Goal: Task Accomplishment & Management: Manage account settings

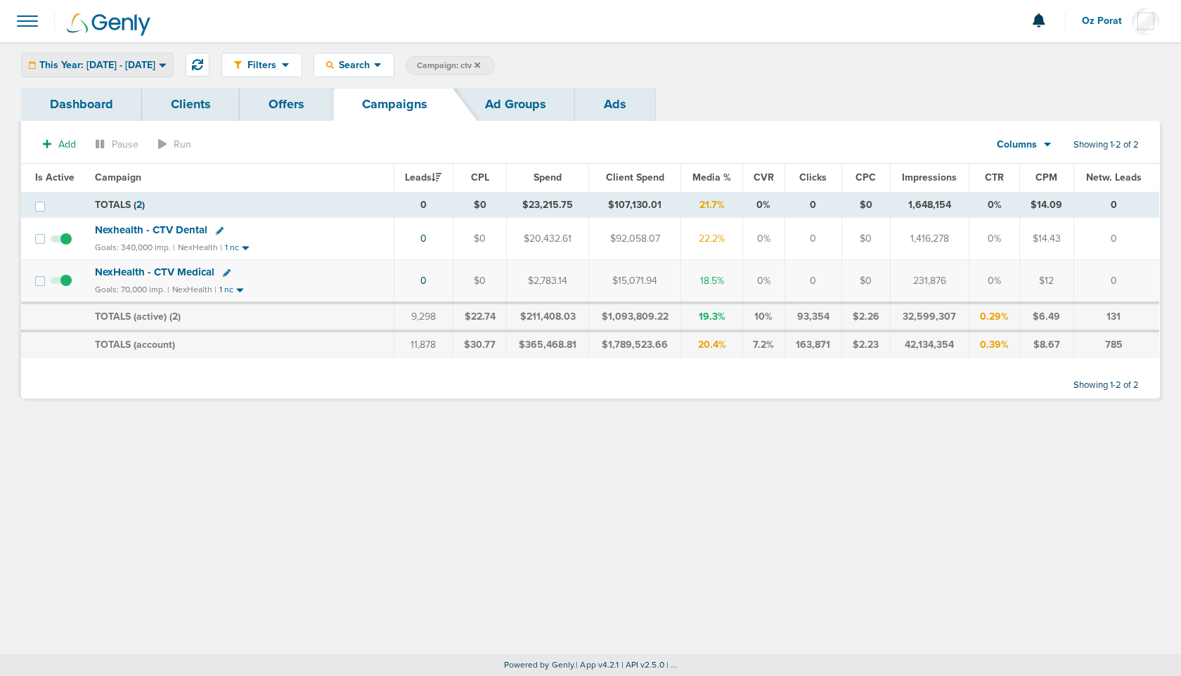
click at [136, 70] on div "This Year: [DATE] - [DATE]" at bounding box center [97, 64] width 151 height 23
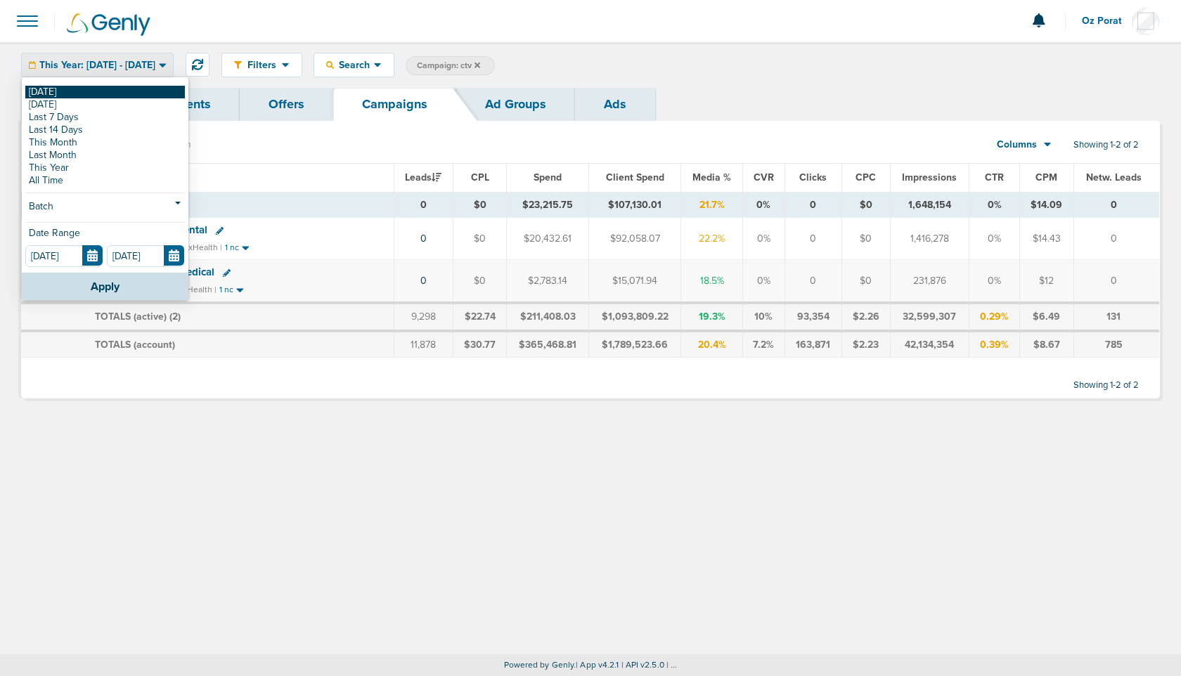
click at [98, 87] on link "[DATE]" at bounding box center [105, 92] width 160 height 13
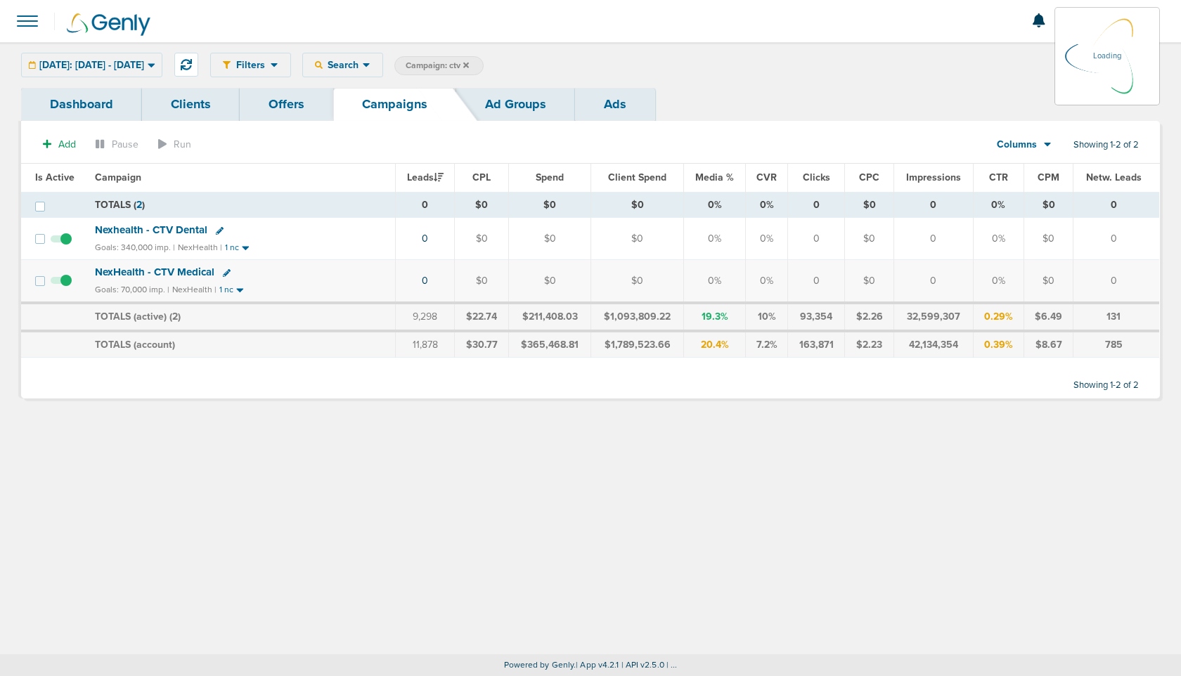
click at [469, 61] on icon at bounding box center [466, 65] width 6 height 8
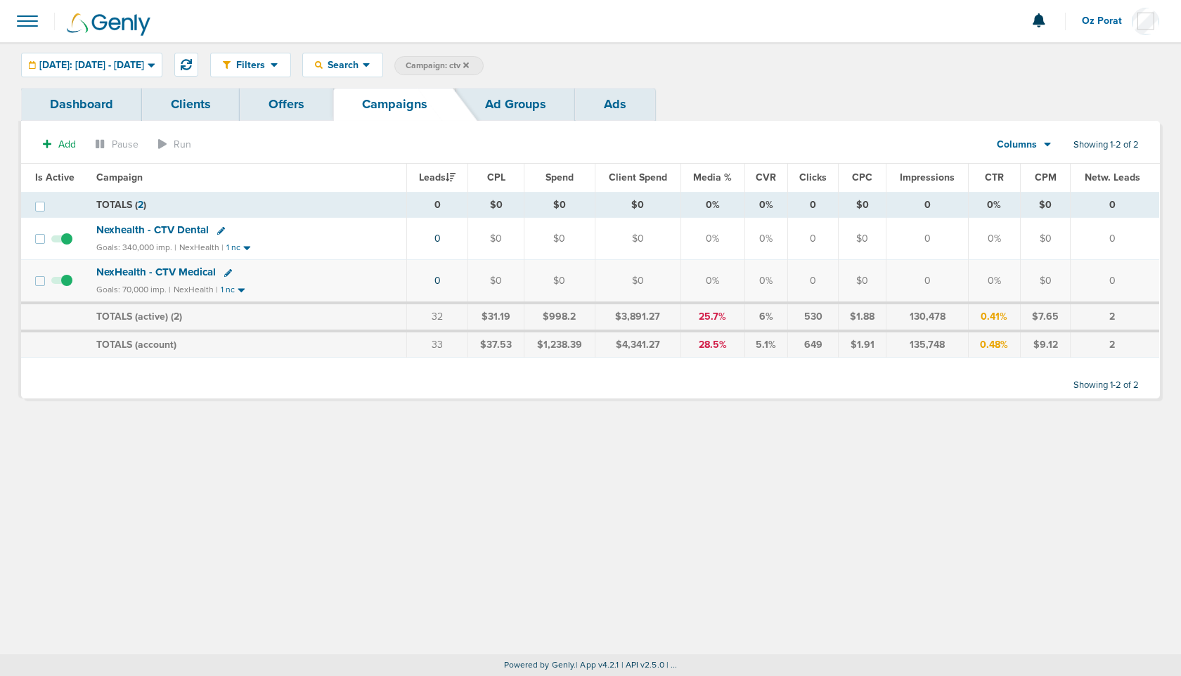
click at [469, 65] on icon at bounding box center [466, 65] width 6 height 6
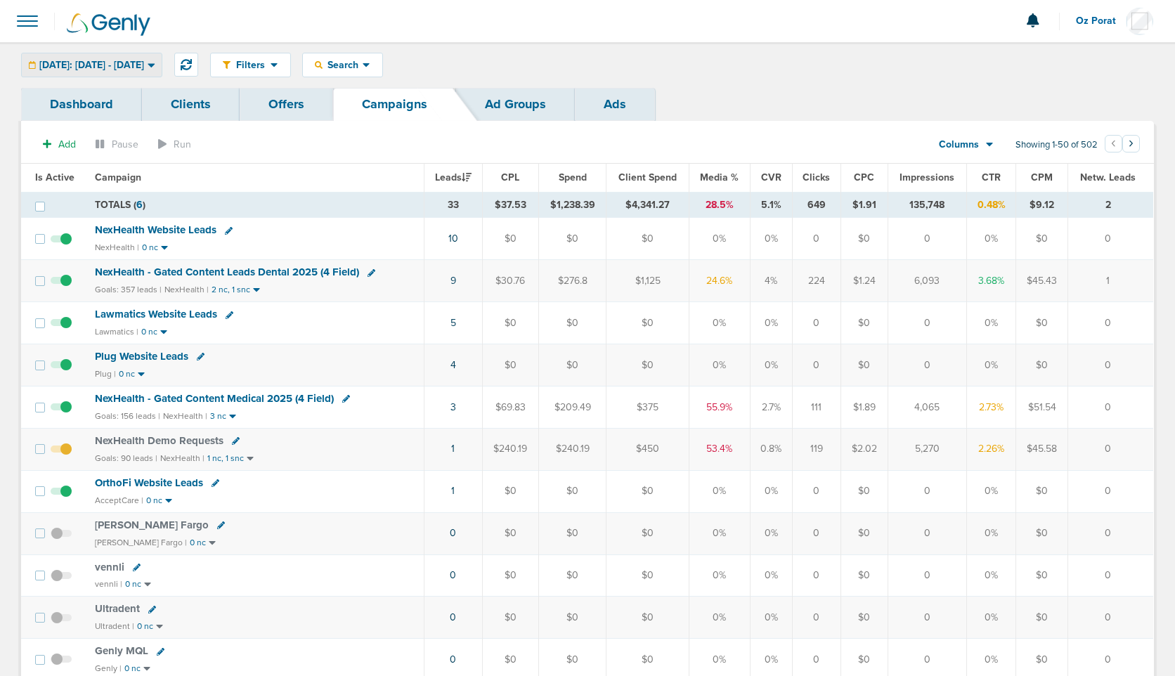
click at [134, 62] on span "[DATE]: [DATE] - [DATE]" at bounding box center [91, 65] width 105 height 10
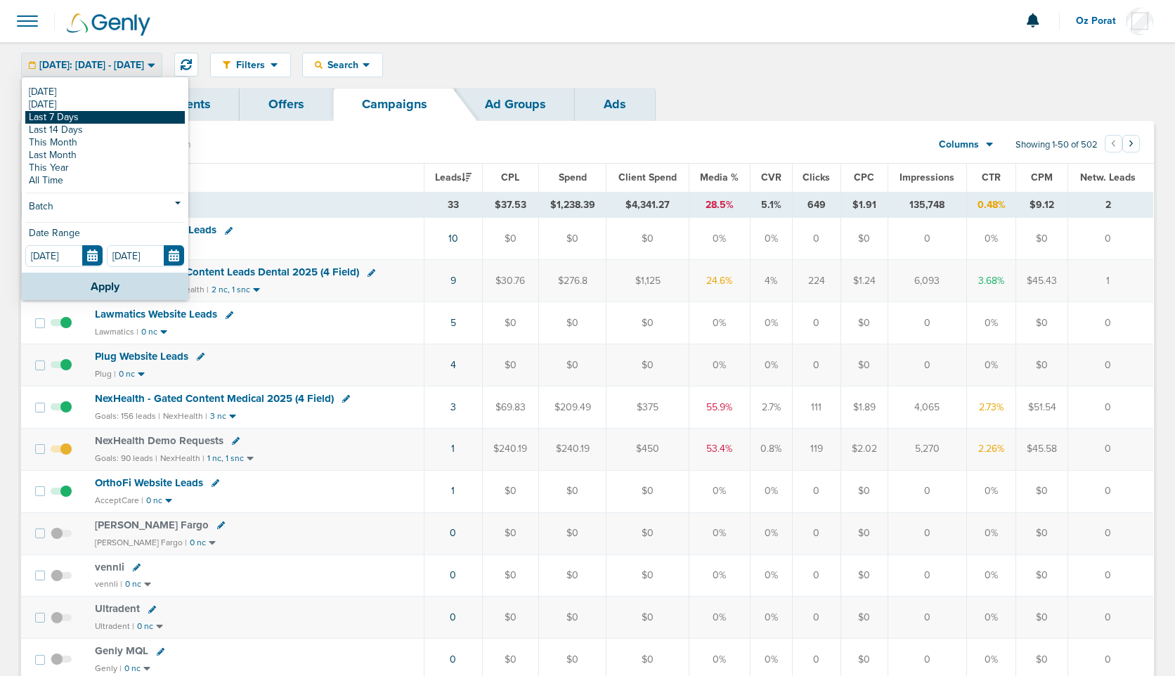
click at [101, 114] on link "Last 7 Days" at bounding box center [105, 117] width 160 height 13
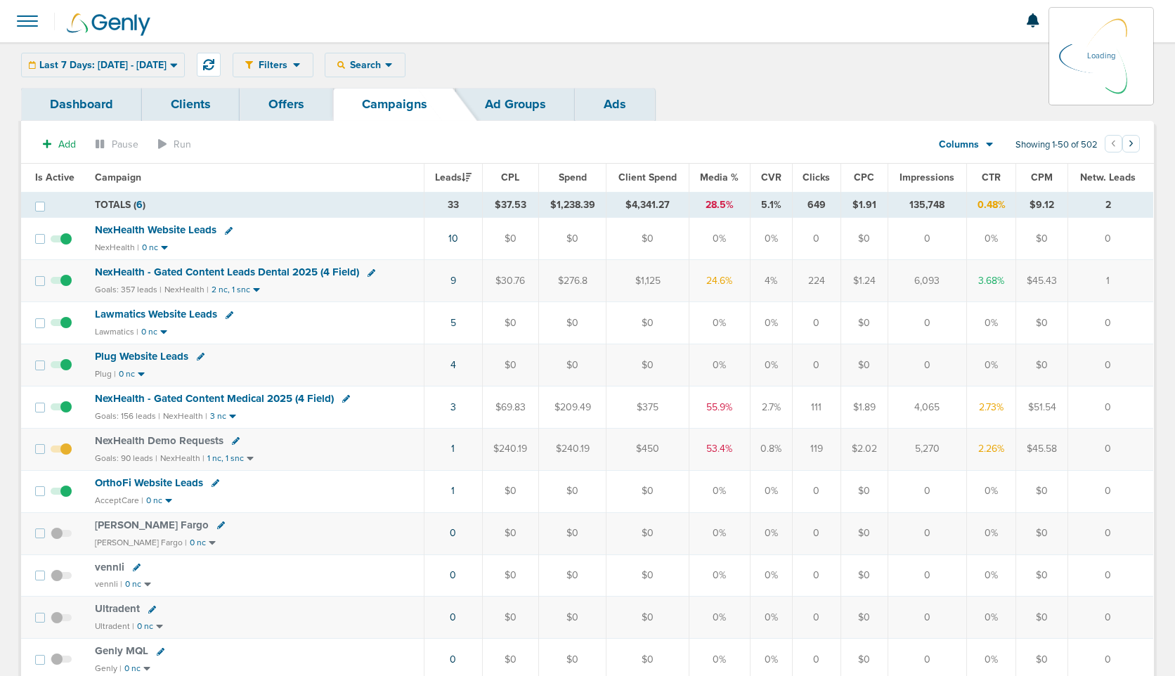
drag, startPoint x: 101, startPoint y: 114, endPoint x: 103, endPoint y: 99, distance: 14.9
click at [103, 99] on link "Dashboard" at bounding box center [81, 104] width 121 height 33
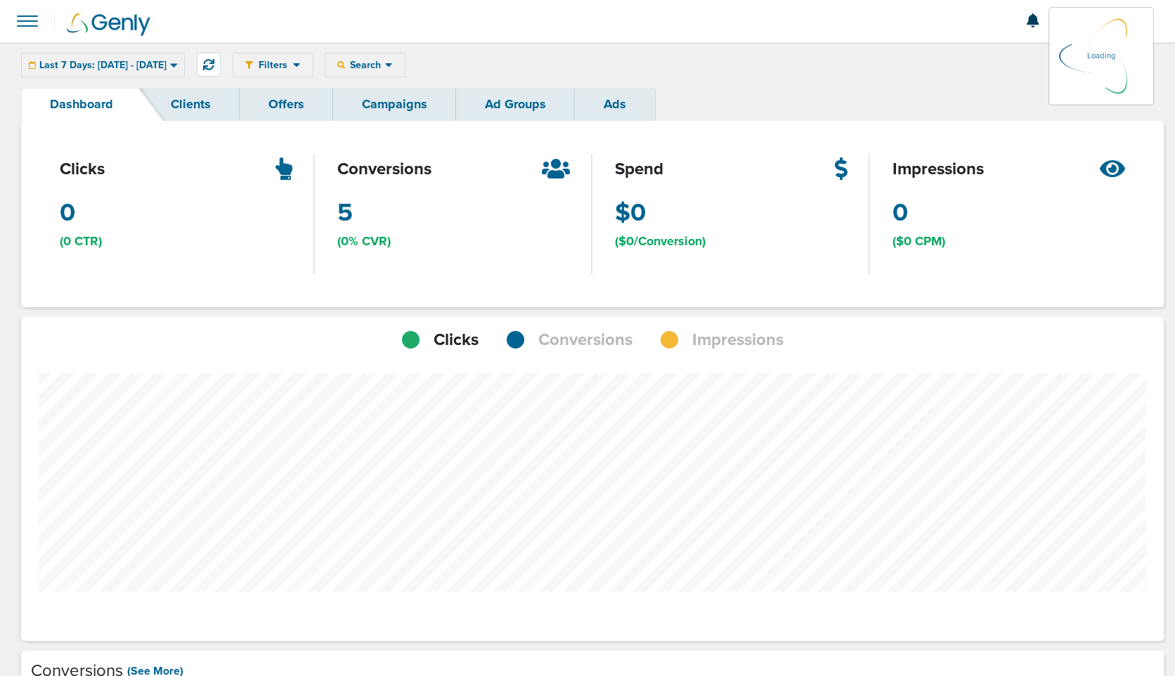
click at [113, 77] on div "Last 7 Days: [DATE] - [DATE] [DATE] [DATE] Last 7 Days Last 14 Days This Month …" at bounding box center [103, 65] width 164 height 25
click at [119, 66] on div "Last 7 Days: [DATE] - [DATE] [DATE] [DATE] Last 7 Days Last 14 Days This Month …" at bounding box center [103, 65] width 164 height 25
click at [143, 65] on div "Last 7 Days: [DATE] - [DATE] [DATE] [DATE] Last 7 Days Last 14 Days This Month …" at bounding box center [103, 65] width 164 height 25
click at [150, 63] on div "Last 7 Days: [DATE] - [DATE] [DATE] [DATE] Last 7 Days Last 14 Days This Month …" at bounding box center [103, 65] width 164 height 25
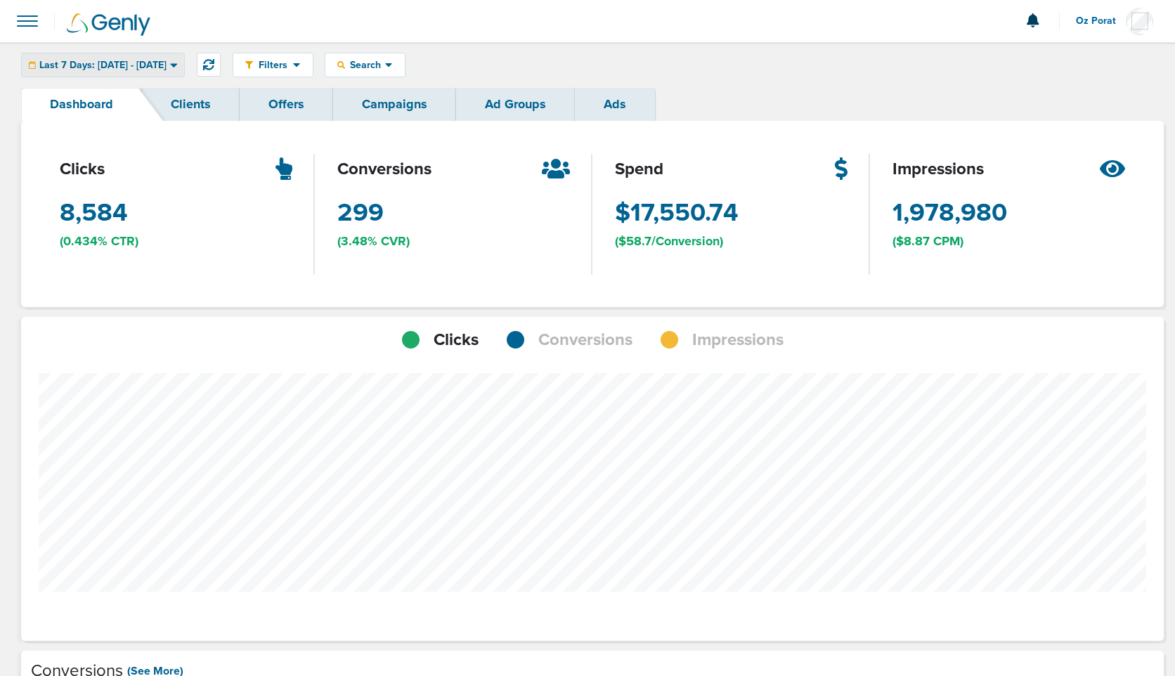
click at [167, 67] on span "Last 7 Days: [DATE] - [DATE]" at bounding box center [102, 65] width 127 height 10
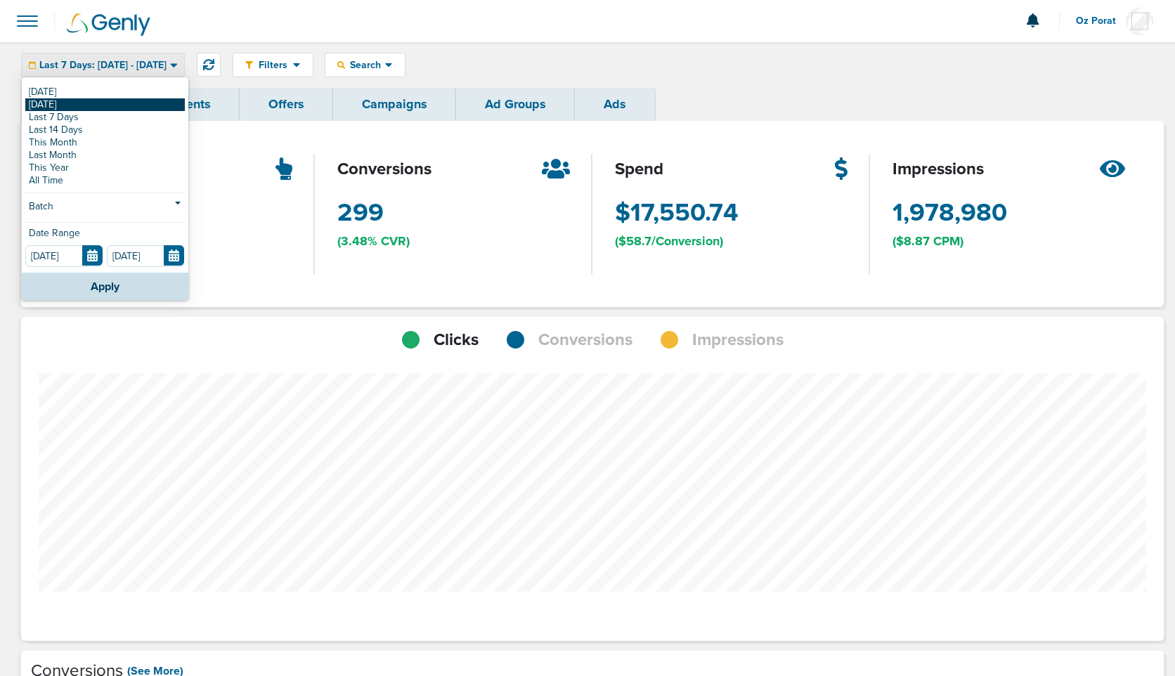
click at [96, 103] on link "[DATE]" at bounding box center [105, 104] width 160 height 13
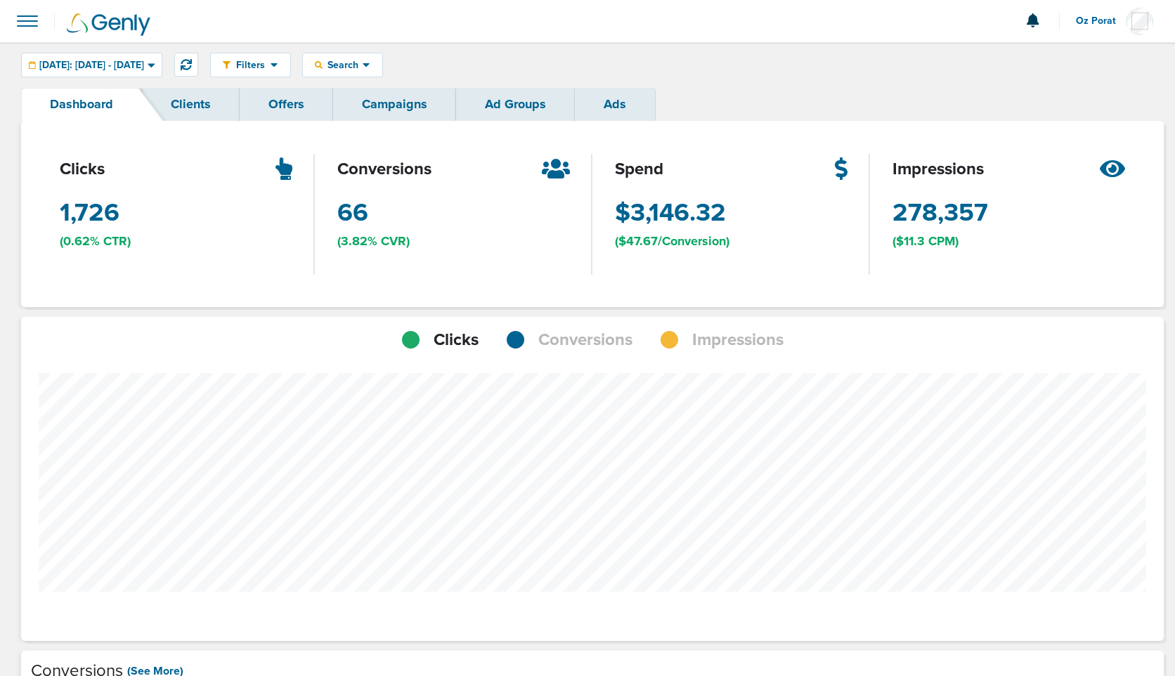
click at [398, 121] on div "conversions 66 (3.82% CVR)" at bounding box center [454, 214] width 278 height 186
click at [398, 103] on link "Campaigns" at bounding box center [394, 104] width 123 height 33
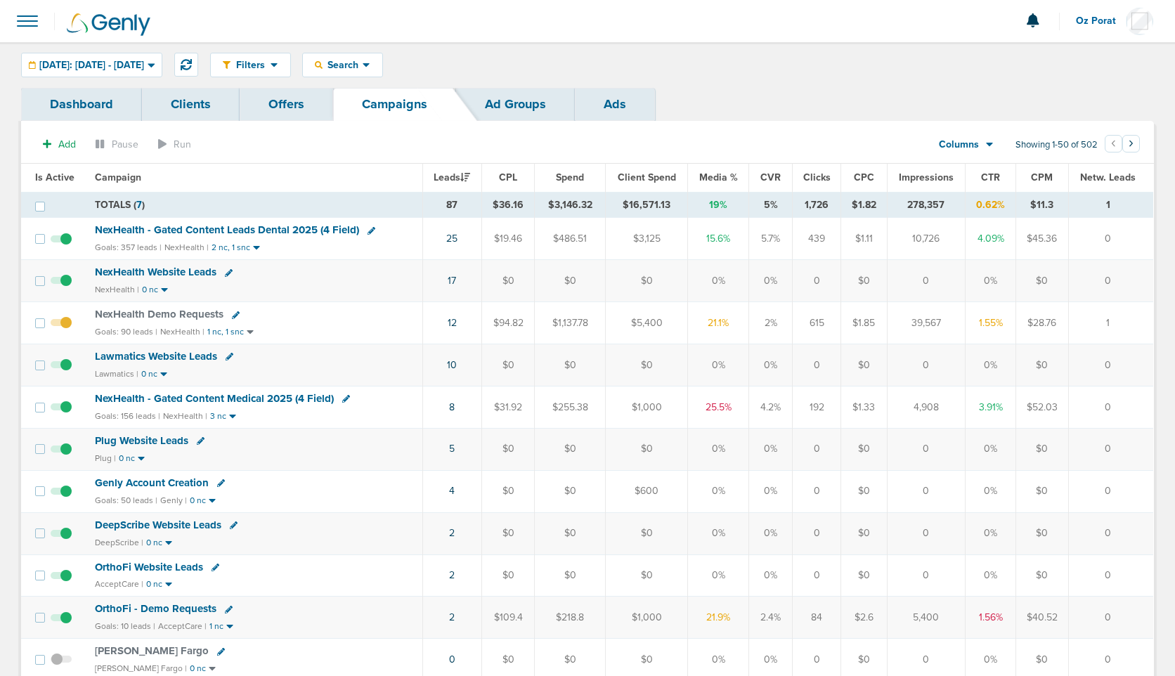
click at [180, 274] on span "NexHealth Website Leads" at bounding box center [156, 272] width 122 height 13
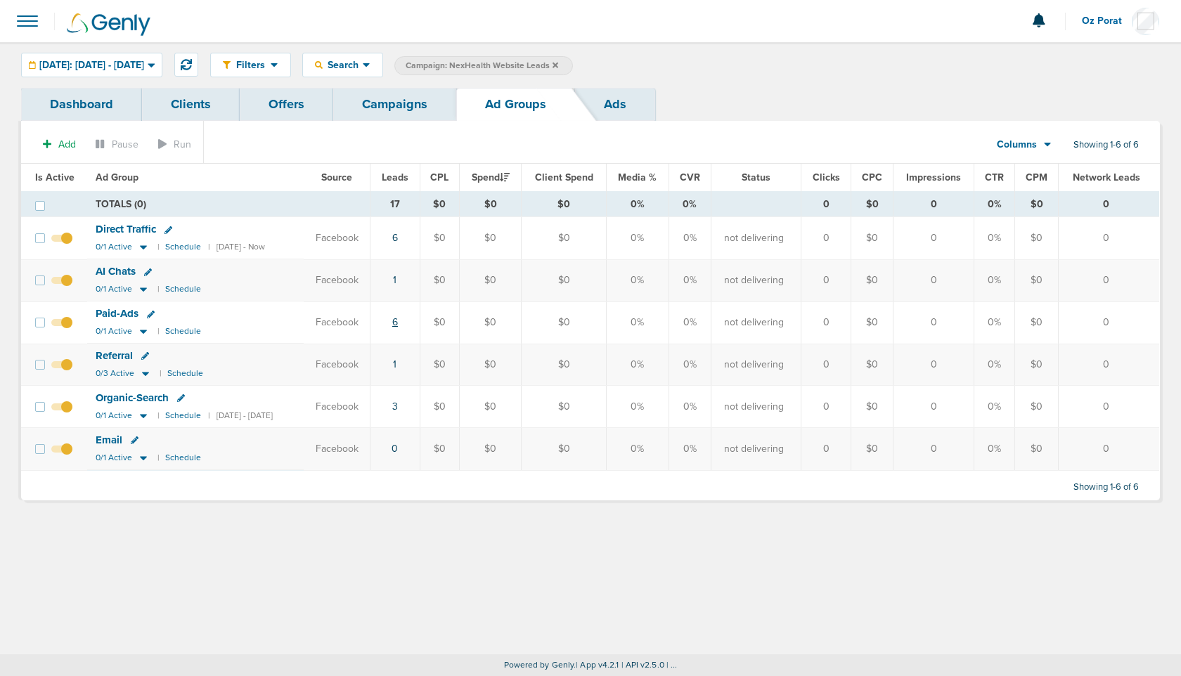
click at [398, 323] on link "6" at bounding box center [395, 322] width 6 height 12
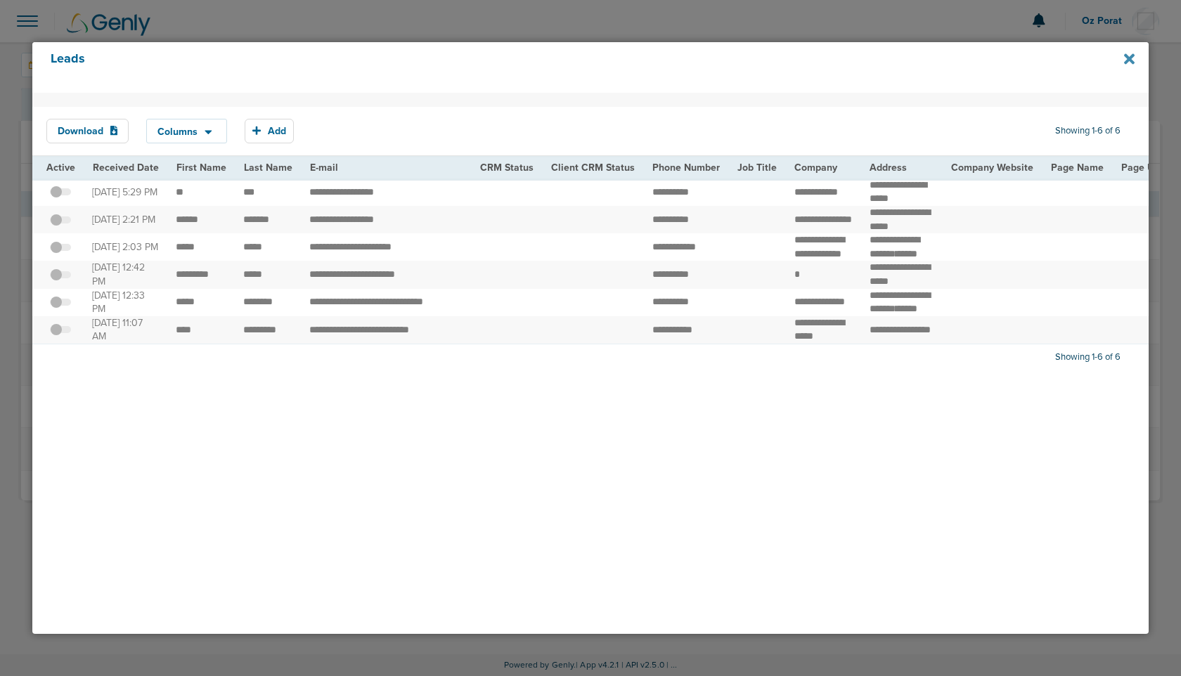
click at [1133, 58] on icon at bounding box center [1129, 58] width 11 height 15
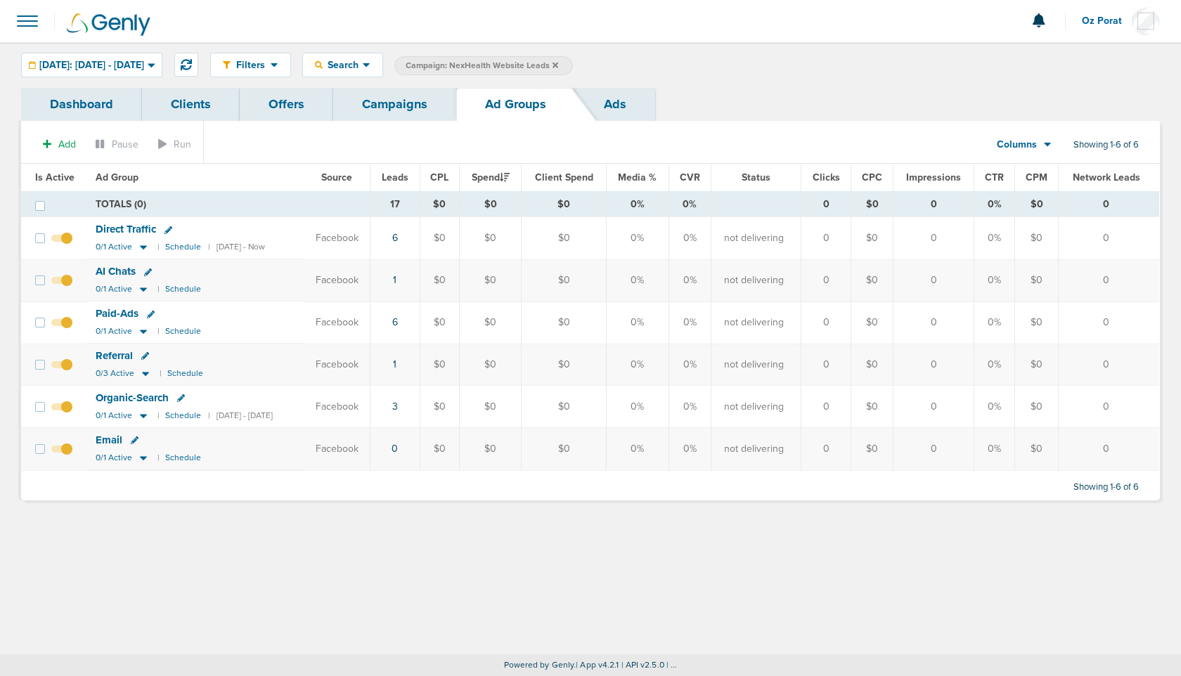
click at [377, 98] on link "Campaigns" at bounding box center [394, 104] width 123 height 33
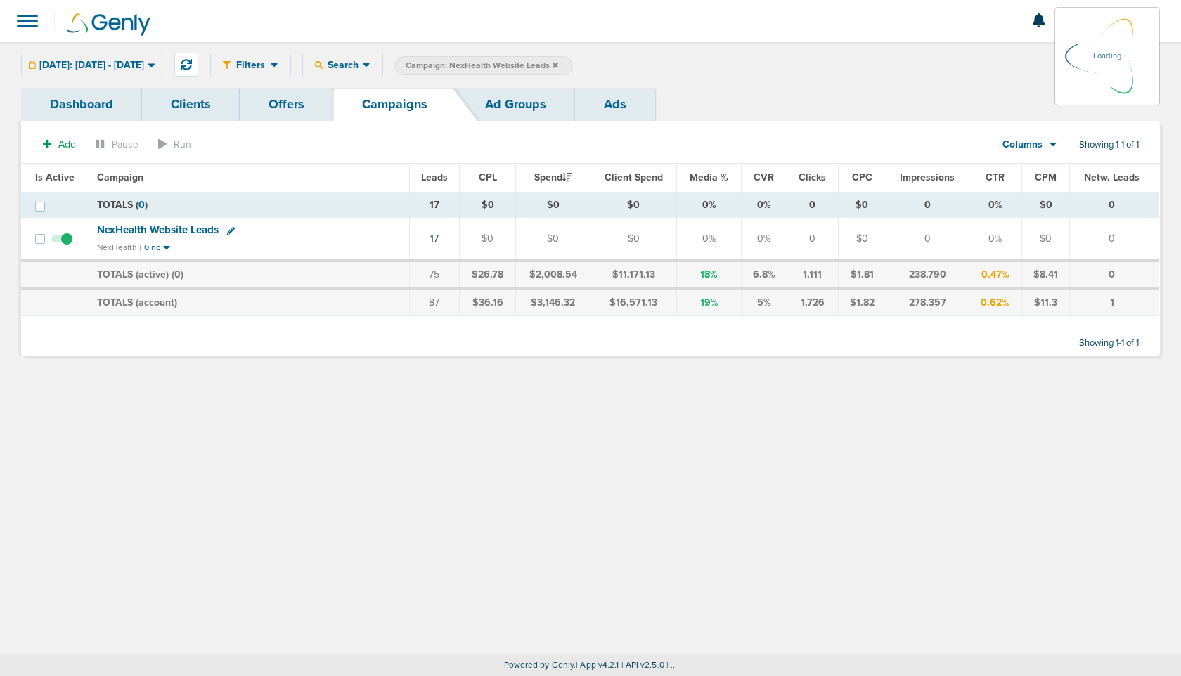
click at [148, 63] on div "[DATE]: [DATE] - [DATE] [DATE] [DATE] Last 7 Days Last 14 Days This Month Last …" at bounding box center [91, 65] width 141 height 25
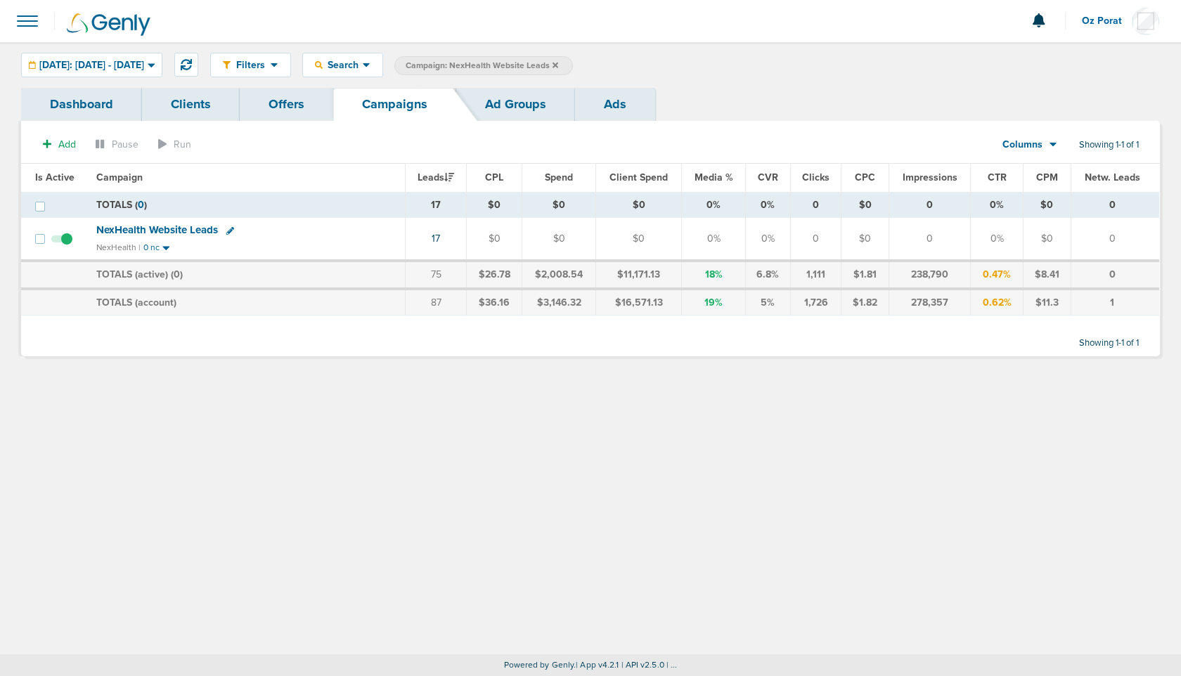
click at [144, 63] on span "[DATE]: [DATE] - [DATE]" at bounding box center [91, 65] width 105 height 10
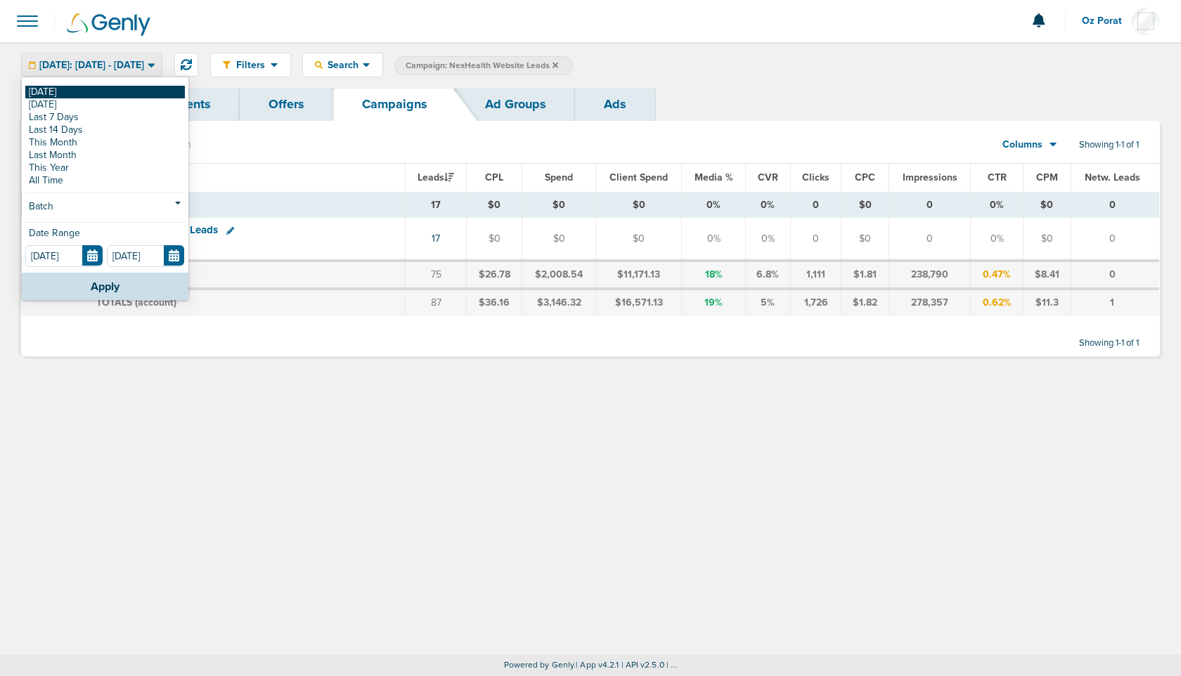
click at [87, 91] on link "[DATE]" at bounding box center [105, 92] width 160 height 13
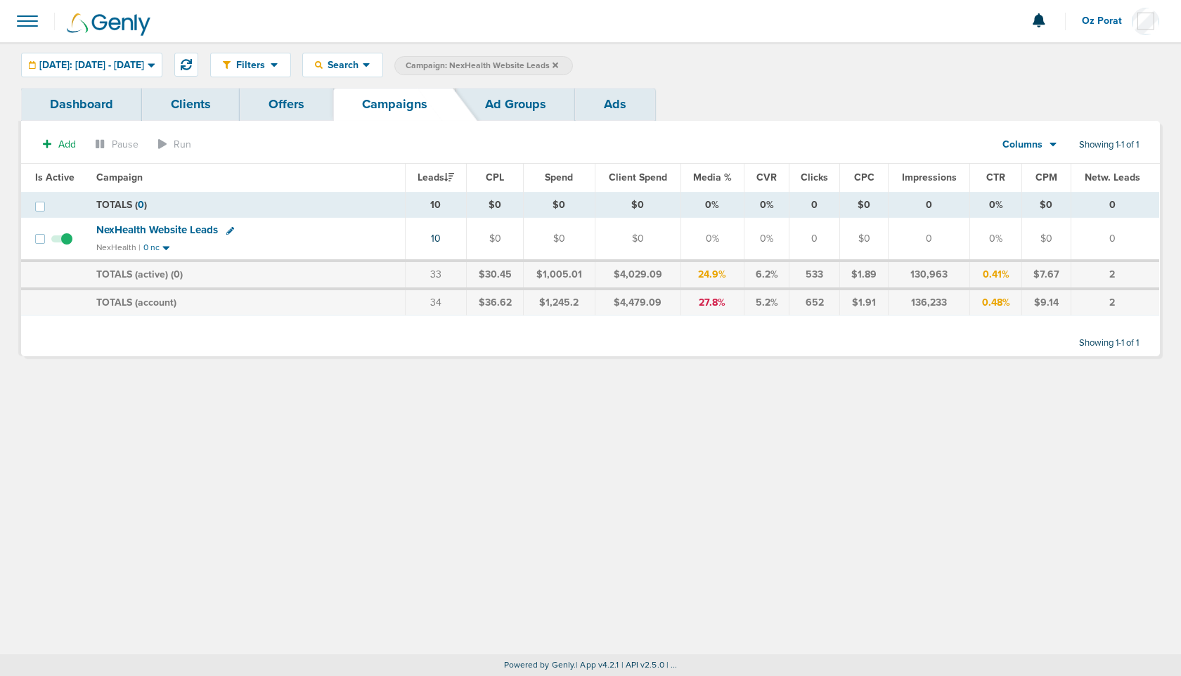
click at [573, 63] on label "Campaign: NexHealth Website Leads" at bounding box center [483, 65] width 179 height 19
click at [558, 63] on icon at bounding box center [556, 65] width 6 height 6
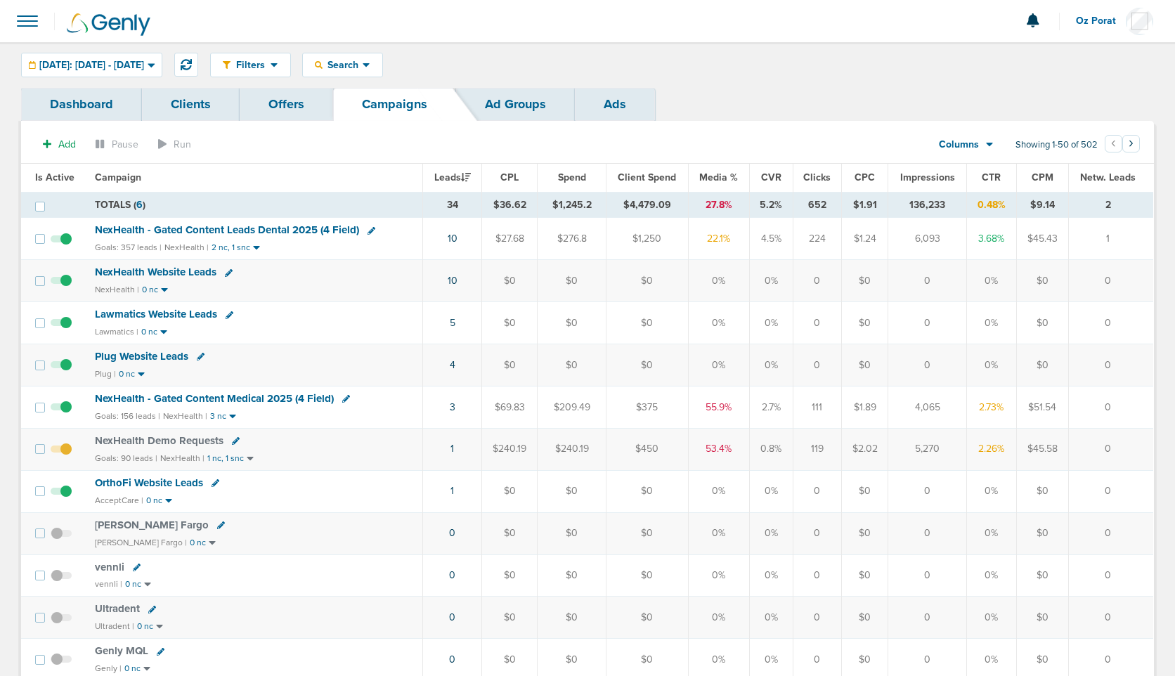
click at [61, 456] on span at bounding box center [61, 456] width 21 height 0
click at [61, 452] on input "checkbox" at bounding box center [61, 452] width 0 height 0
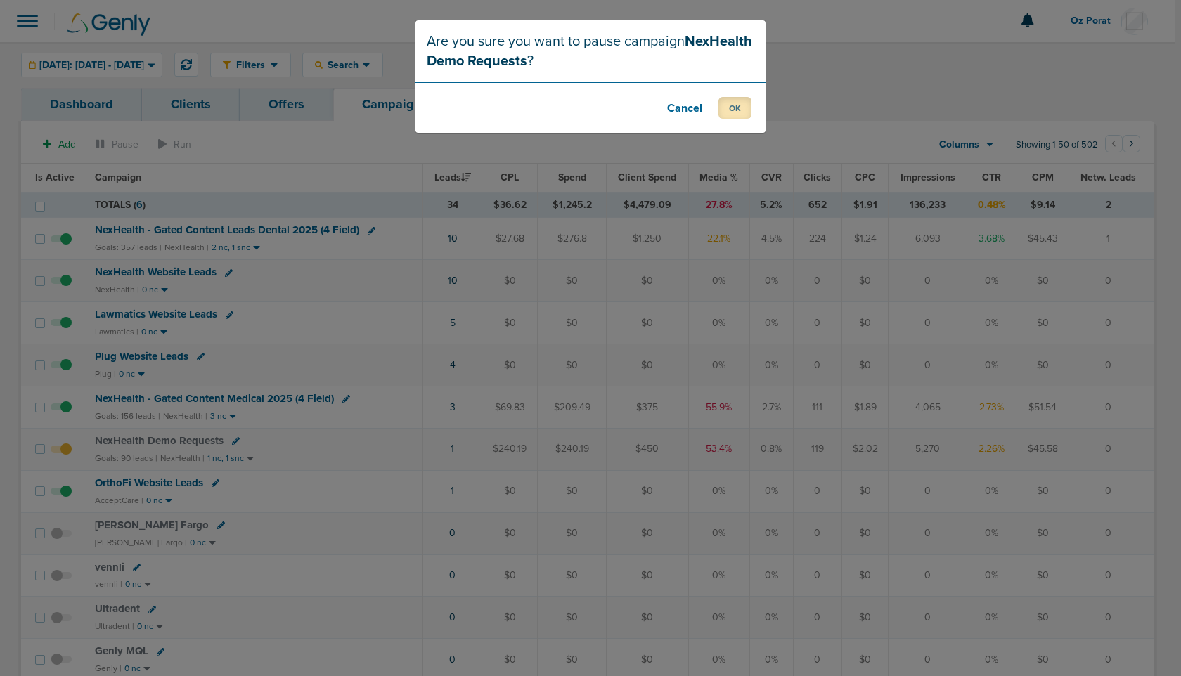
click at [747, 101] on button "OK" at bounding box center [735, 108] width 33 height 22
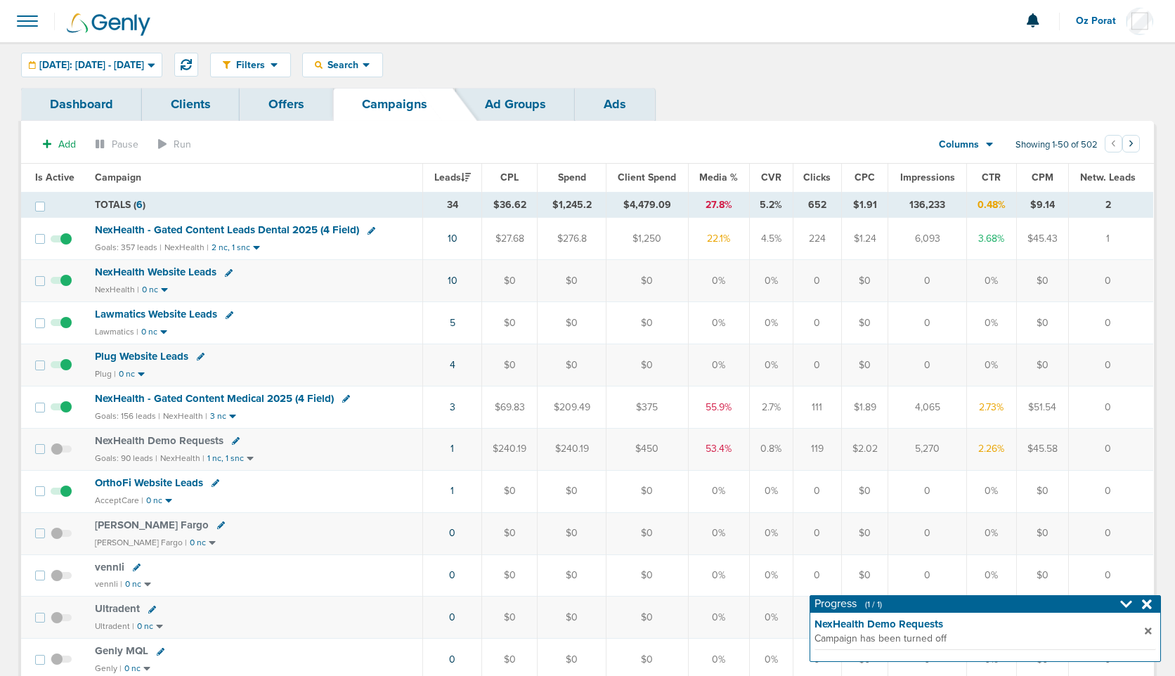
click at [60, 456] on span at bounding box center [61, 456] width 21 height 0
click at [61, 452] on input "checkbox" at bounding box center [61, 452] width 0 height 0
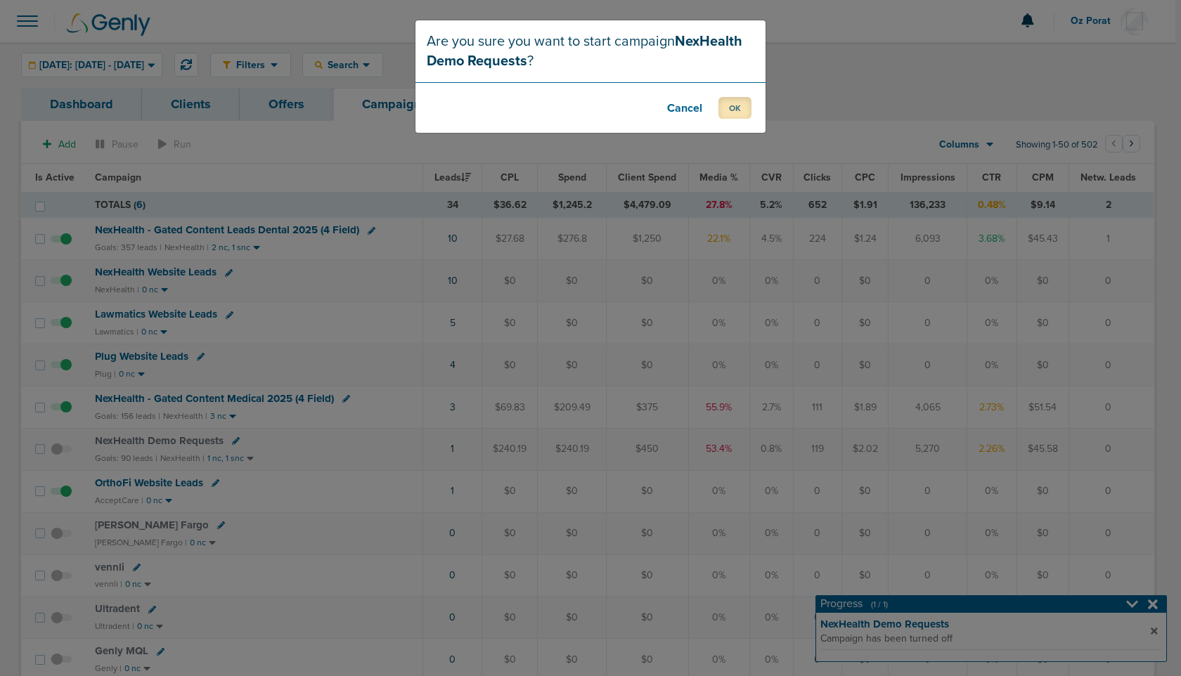
click at [733, 105] on button "OK" at bounding box center [735, 108] width 33 height 22
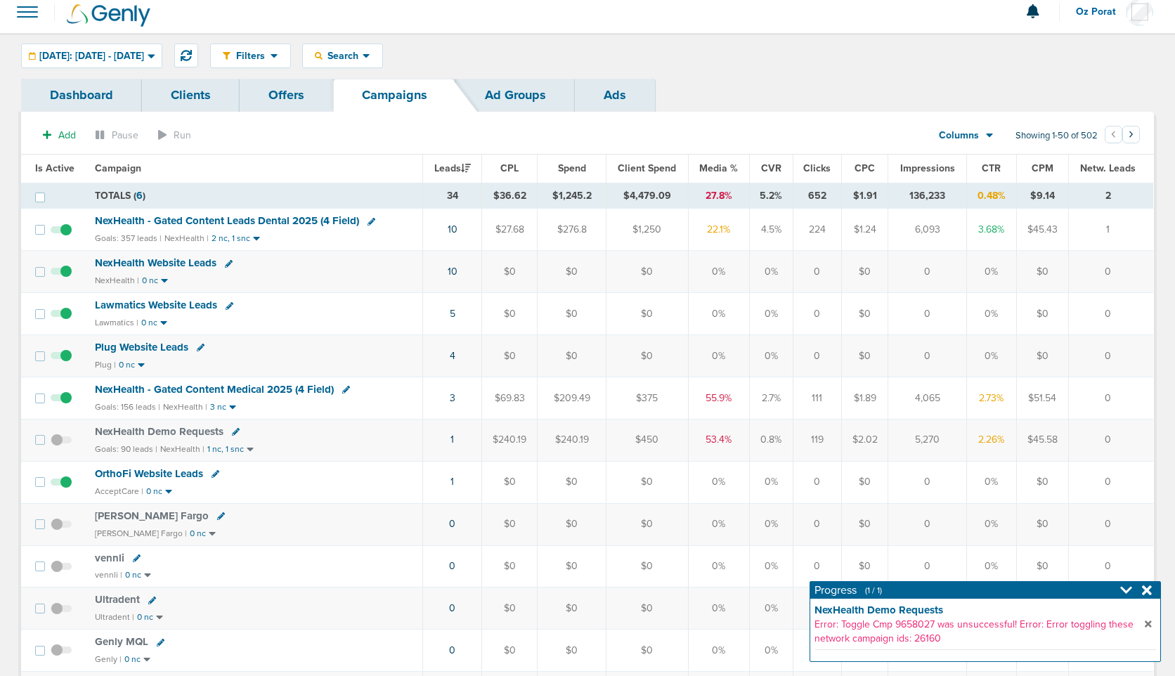
scroll to position [12, 0]
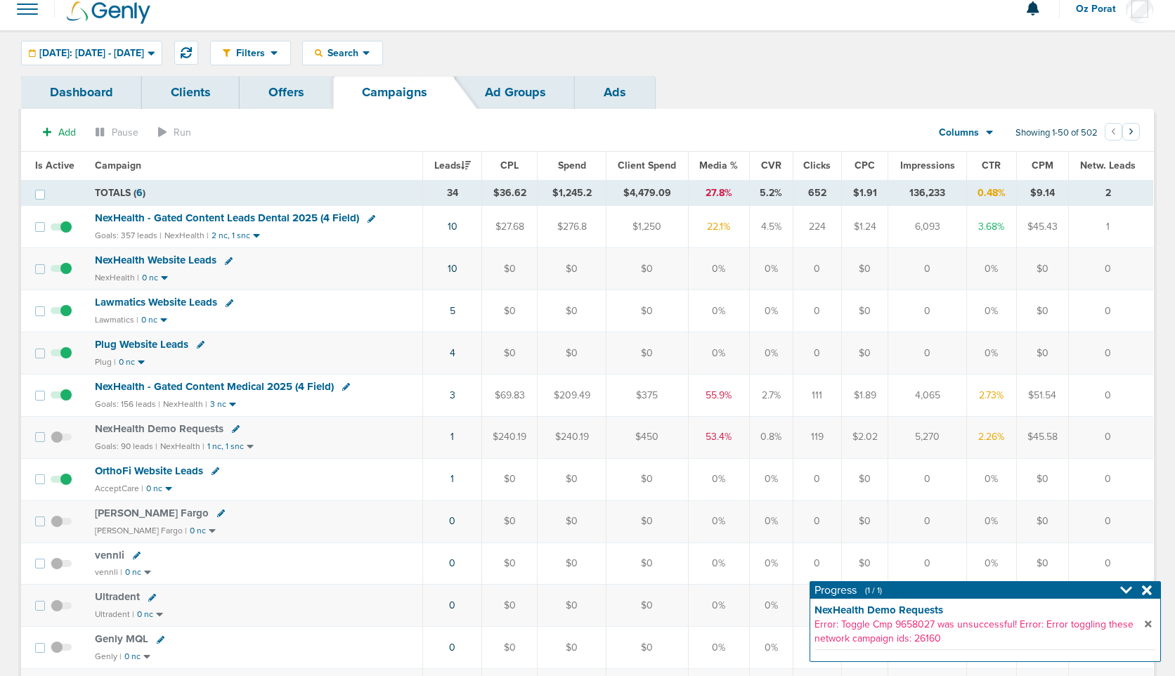
click at [184, 425] on span "NexHealth Demo Requests" at bounding box center [159, 429] width 129 height 13
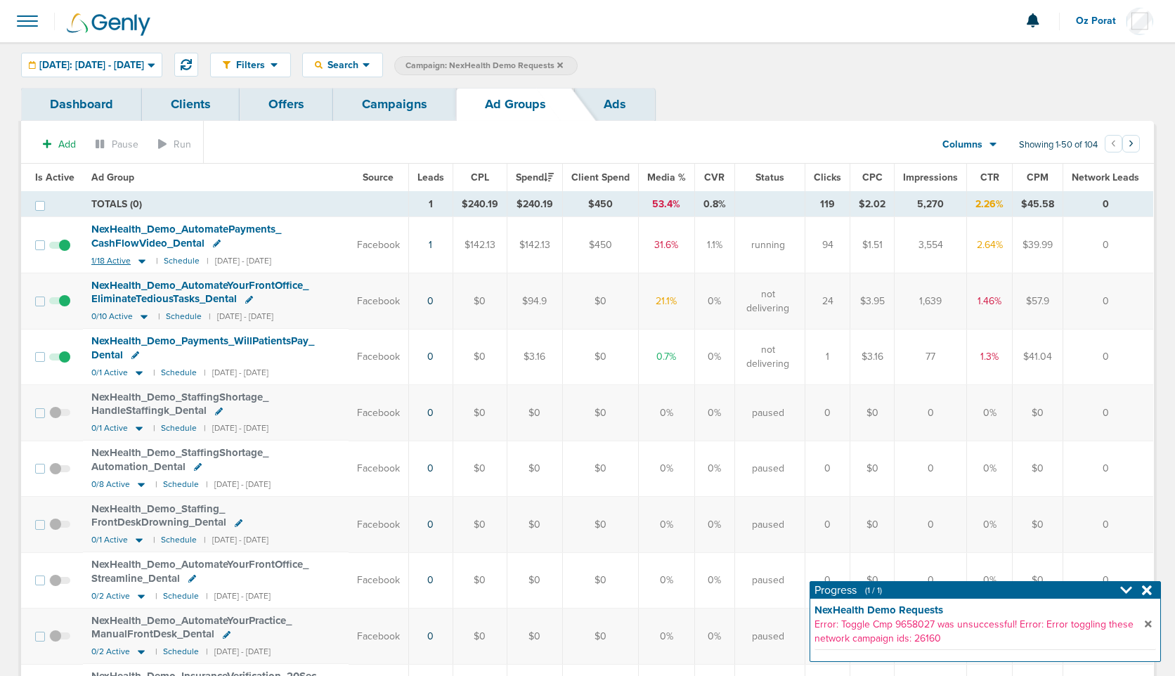
click at [109, 261] on span "1/18 Active" at bounding box center [110, 261] width 39 height 11
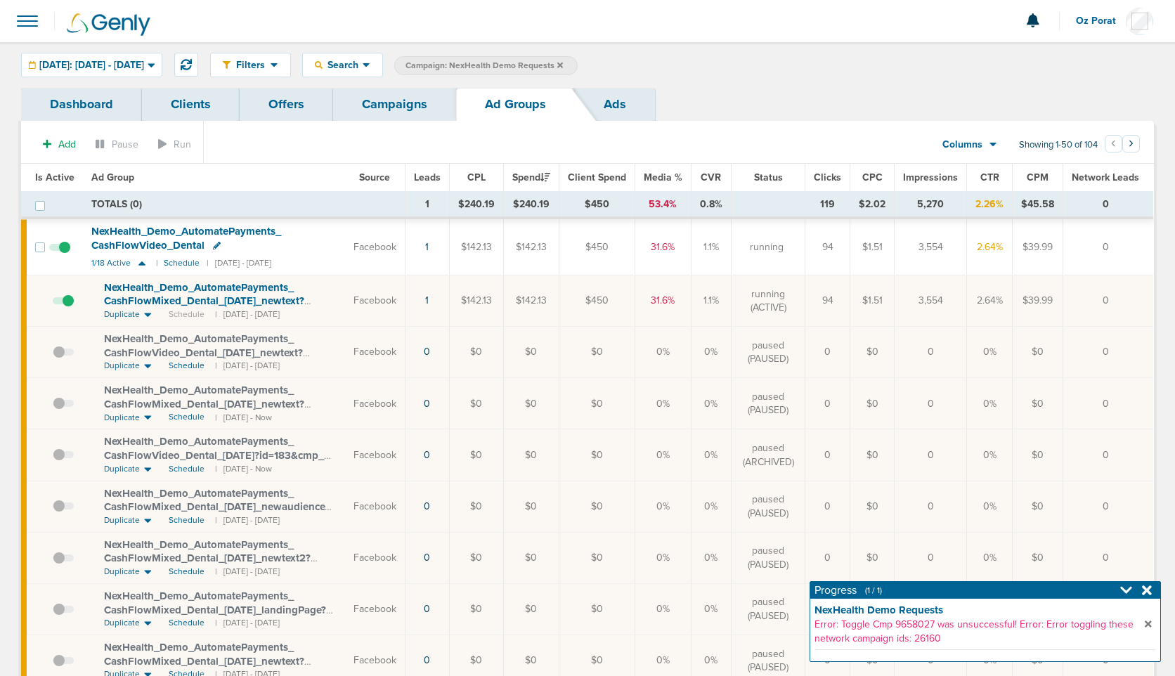
click at [68, 308] on span at bounding box center [63, 308] width 21 height 0
click at [53, 304] on input "checkbox" at bounding box center [53, 304] width 0 height 0
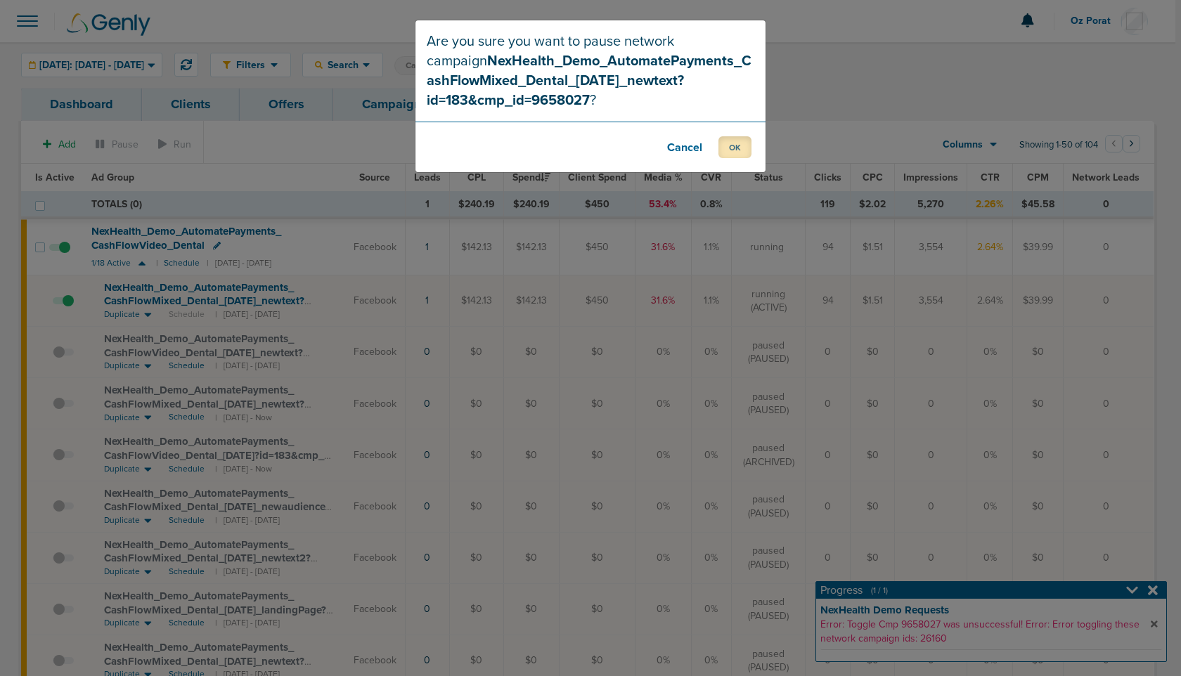
click at [732, 150] on button "OK" at bounding box center [735, 147] width 33 height 22
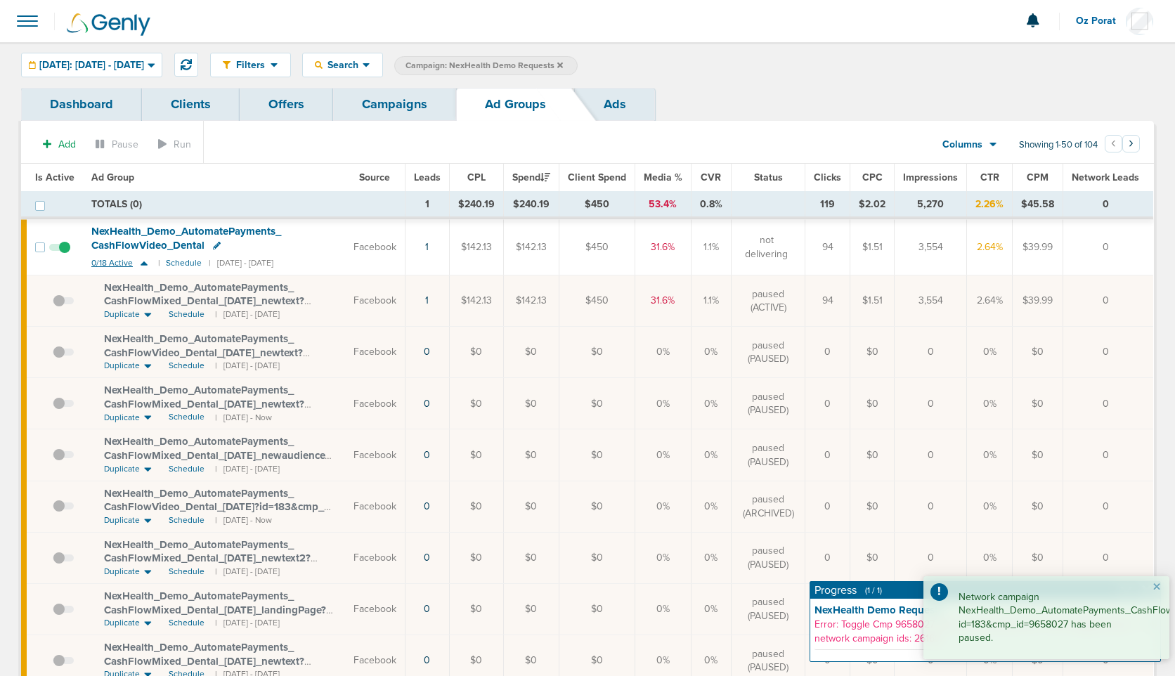
click at [108, 265] on span "0/18 Active" at bounding box center [111, 263] width 41 height 11
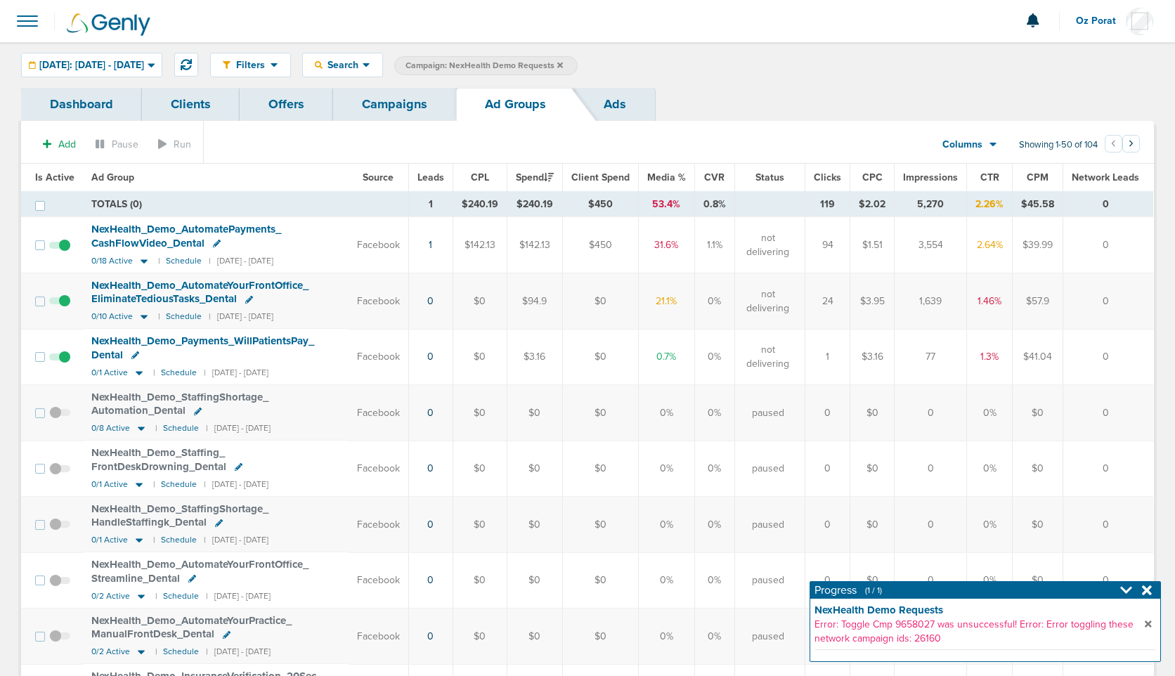
click at [404, 112] on link "Campaigns" at bounding box center [394, 104] width 123 height 33
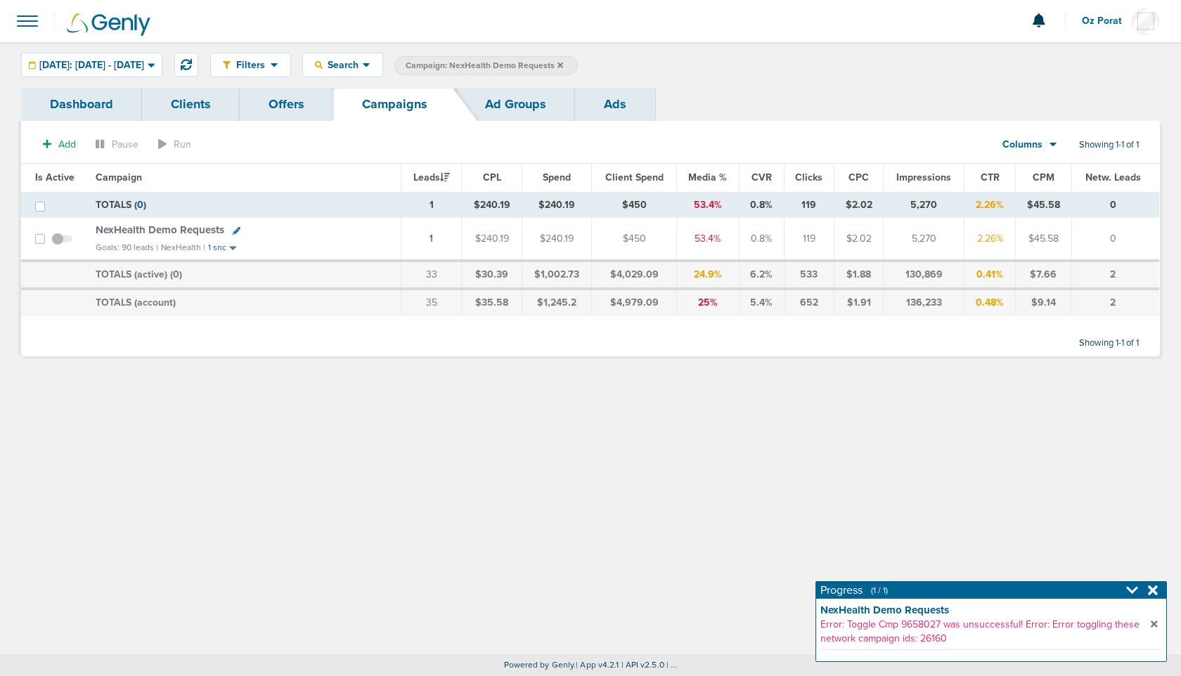
click at [60, 246] on span at bounding box center [61, 246] width 21 height 0
click at [62, 242] on input "checkbox" at bounding box center [62, 242] width 0 height 0
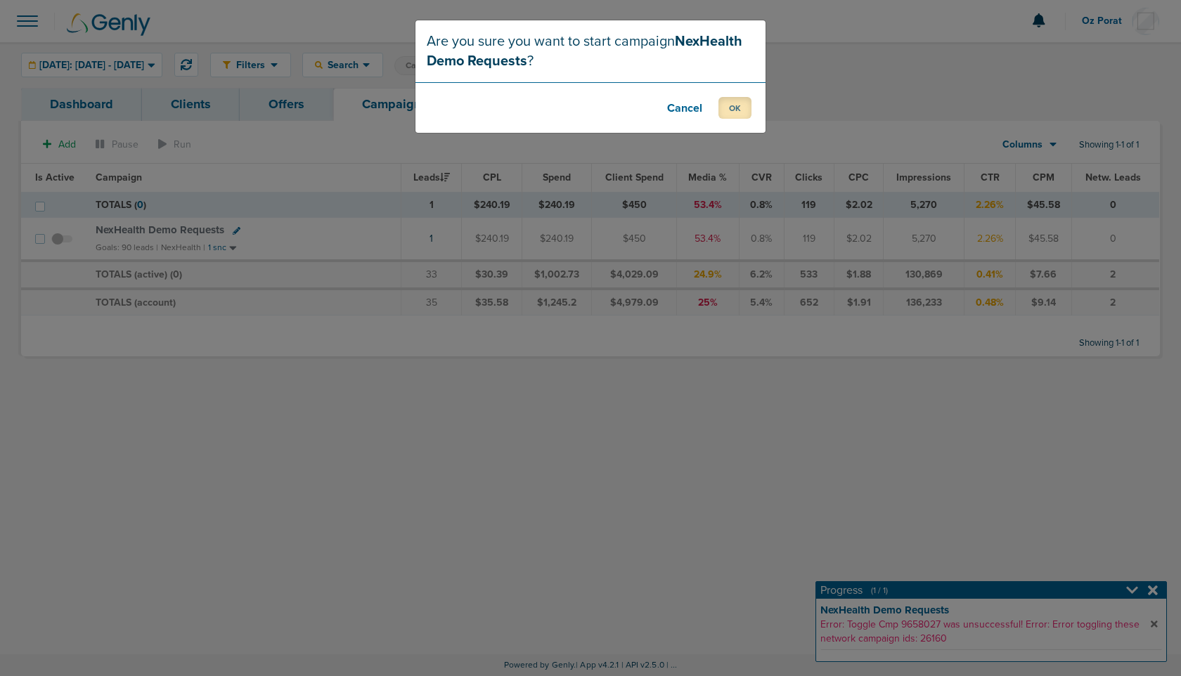
click at [726, 103] on button "OK" at bounding box center [735, 108] width 33 height 22
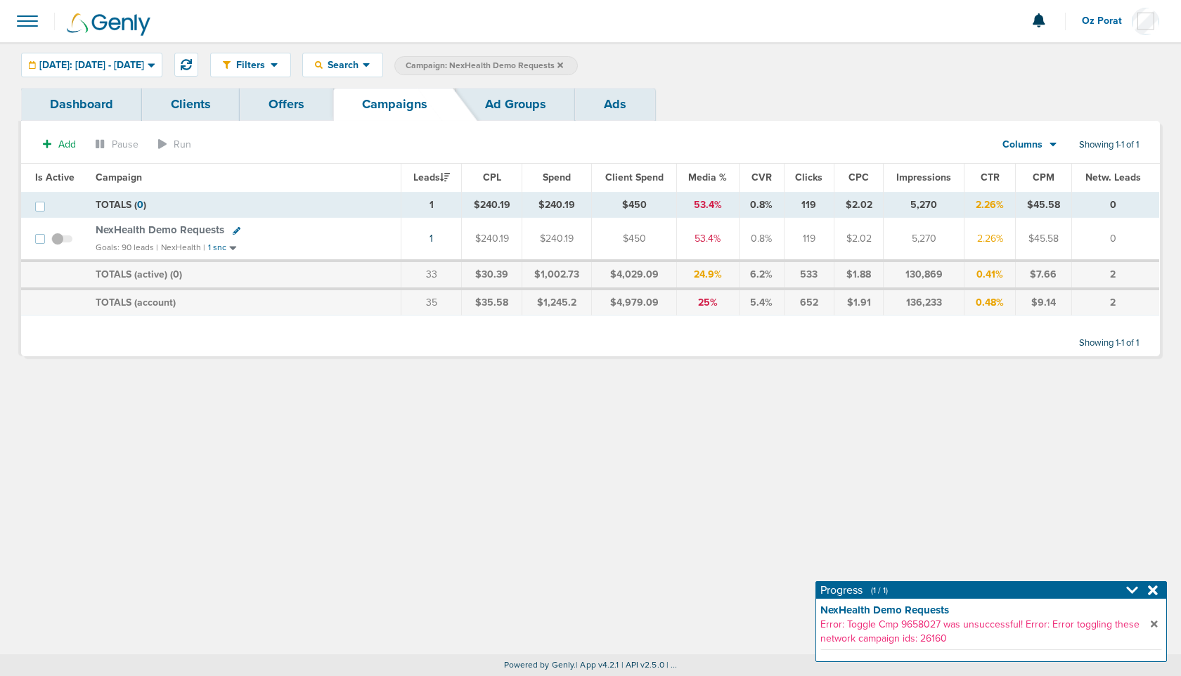
click at [188, 227] on span "NexHealth Demo Requests" at bounding box center [160, 230] width 129 height 13
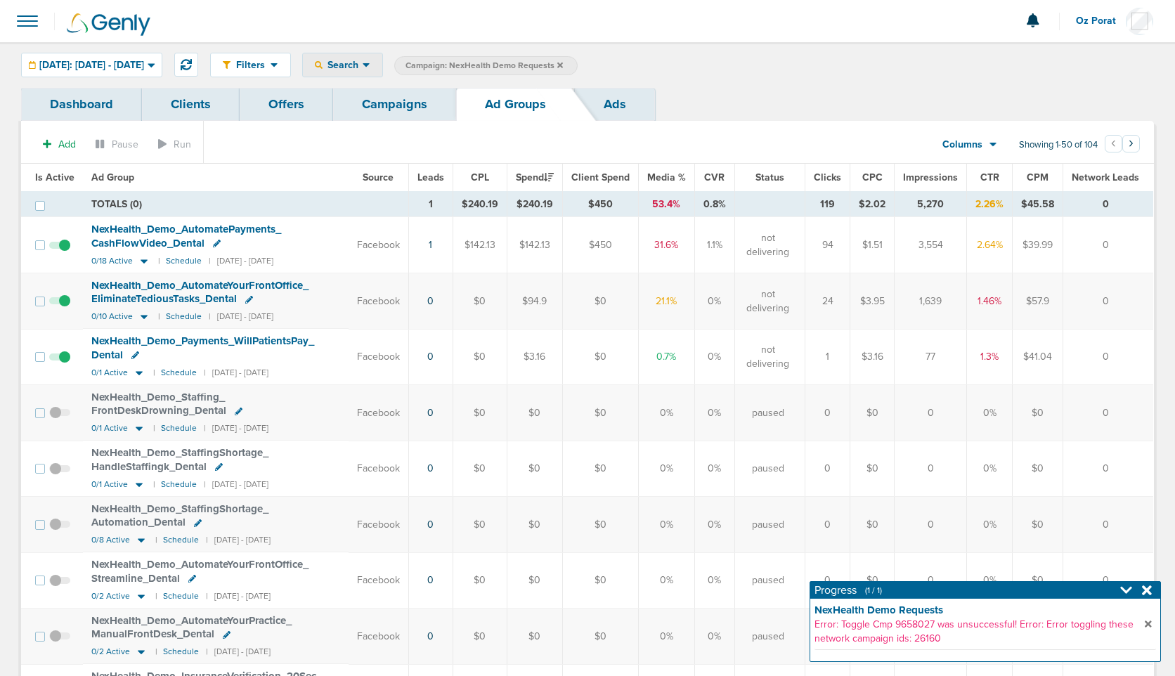
click at [363, 64] on span "Search" at bounding box center [343, 65] width 40 height 12
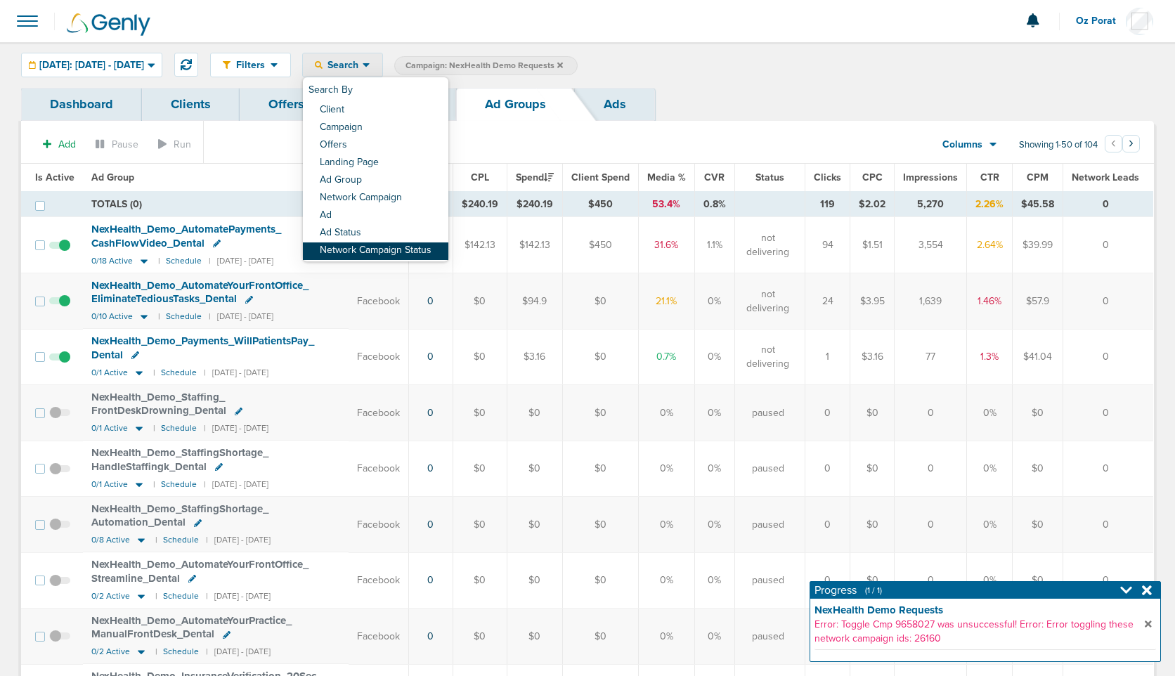
click at [404, 246] on link "Network Campaign Status" at bounding box center [376, 252] width 146 height 18
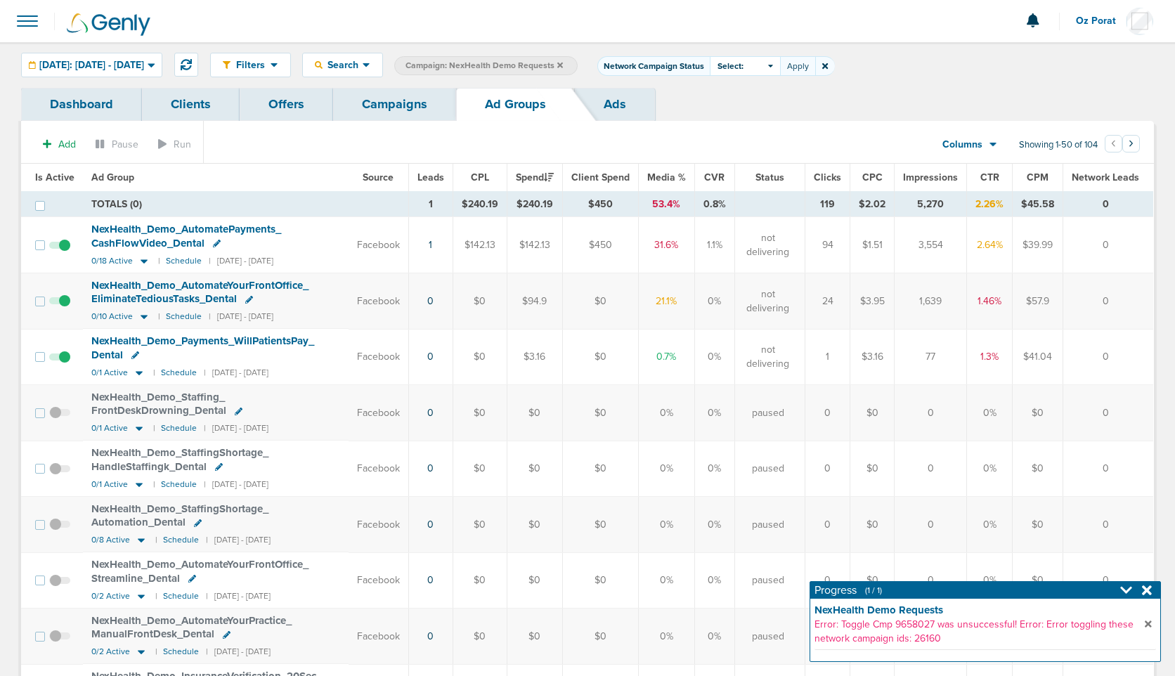
click at [780, 67] on div "Select:" at bounding box center [745, 66] width 70 height 20
click at [727, 124] on span at bounding box center [722, 125] width 10 height 10
click at [734, 120] on input "Scheduled" at bounding box center [734, 120] width 0 height 0
click at [816, 67] on button "Apply" at bounding box center [797, 66] width 35 height 20
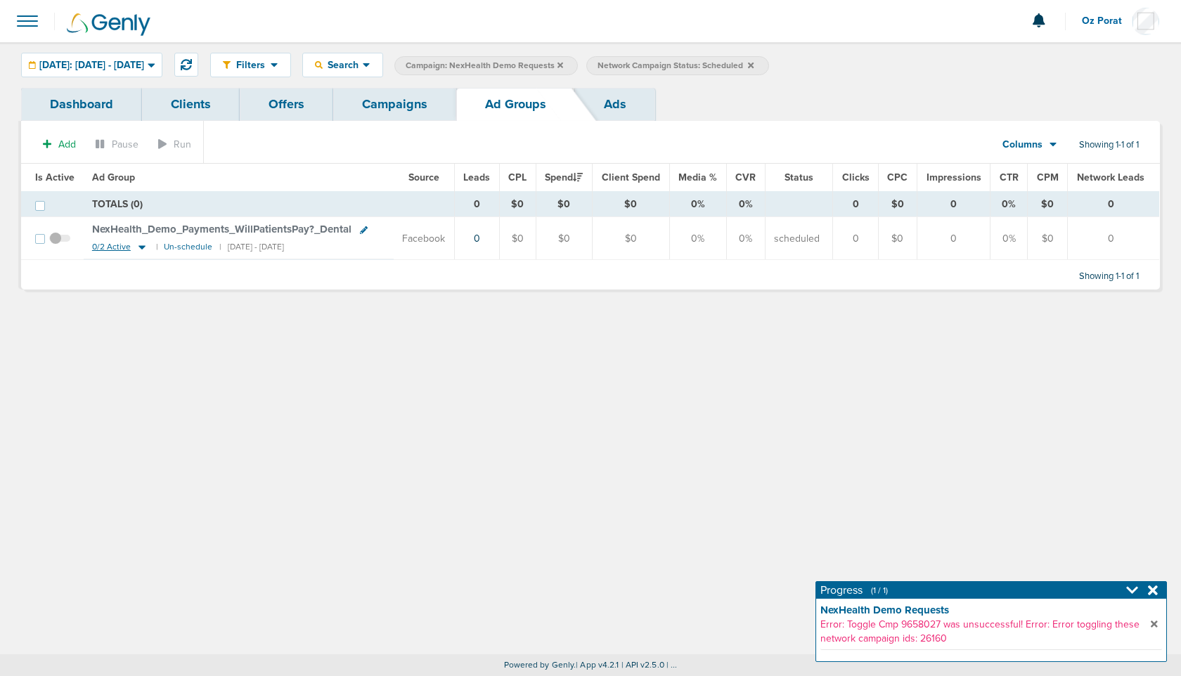
click at [104, 242] on span "0/2 Active" at bounding box center [111, 247] width 39 height 11
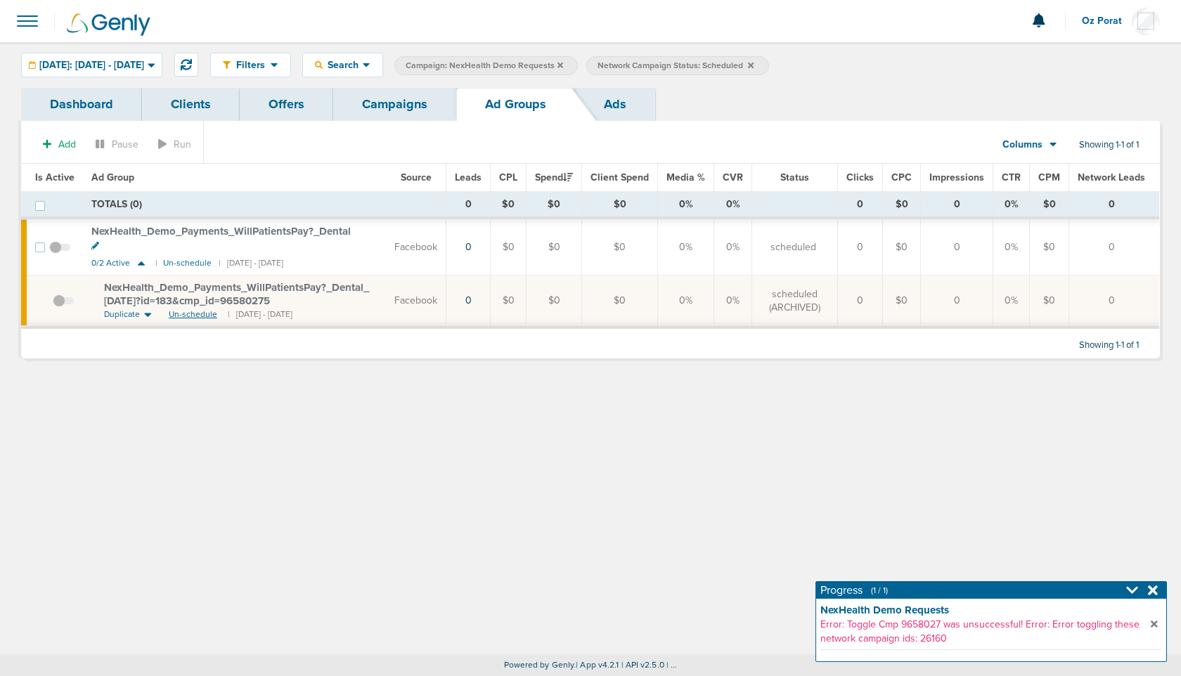
click at [194, 309] on span "Un-schedule" at bounding box center [193, 315] width 49 height 12
drag, startPoint x: 87, startPoint y: 226, endPoint x: 327, endPoint y: 229, distance: 239.8
click at [327, 229] on td "NexHealth_ Demo_ Payments_ WillPatientsPay?_ Dental 0/2 Active | Un-schedule | …" at bounding box center [234, 247] width 303 height 56
copy span "NexHealth_ Demo_ Payments_ WillPatientsPay?_ D"
click at [188, 309] on span "Un-schedule" at bounding box center [193, 315] width 49 height 12
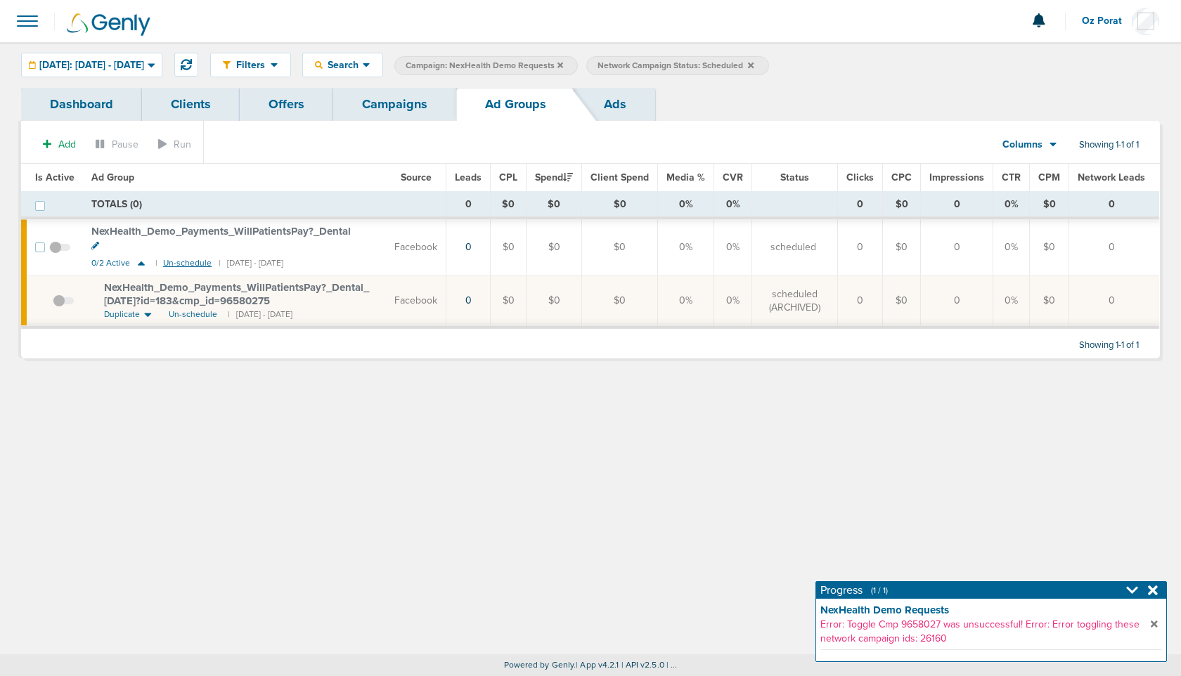
click at [174, 258] on small "Un-schedule" at bounding box center [187, 263] width 49 height 11
click at [1154, 591] on icon at bounding box center [1153, 591] width 10 height 10
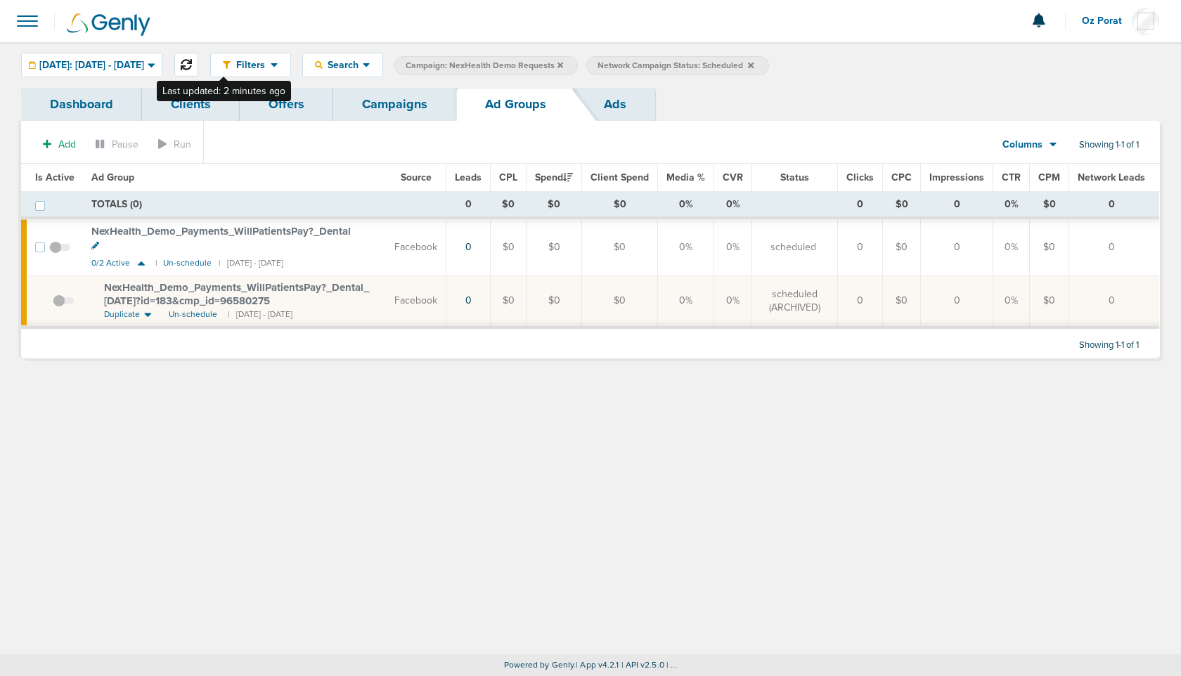
click at [198, 71] on button at bounding box center [186, 65] width 24 height 24
click at [179, 258] on small "Un-schedule" at bounding box center [187, 263] width 49 height 11
click at [186, 309] on span "Un-schedule" at bounding box center [193, 315] width 49 height 12
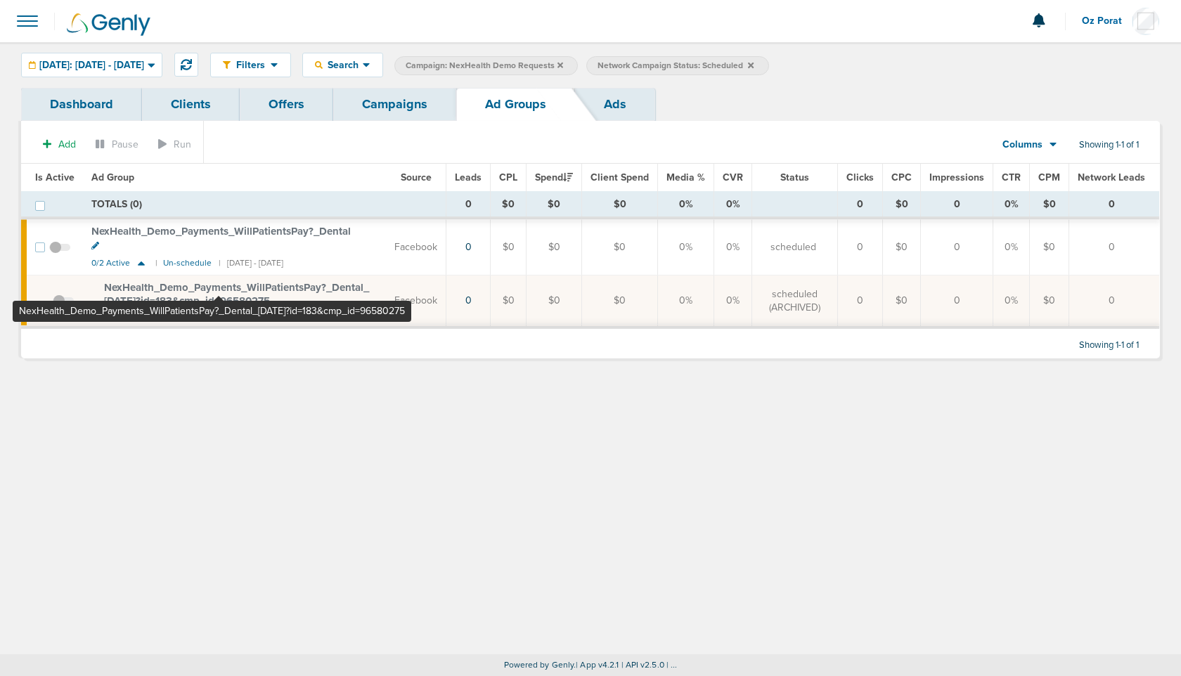
click at [219, 281] on span "NexHealth_ Demo_ Payments_ WillPatientsPay?_ Dental_ [DATE]?id=183&cmp_ id=9658…" at bounding box center [236, 294] width 265 height 27
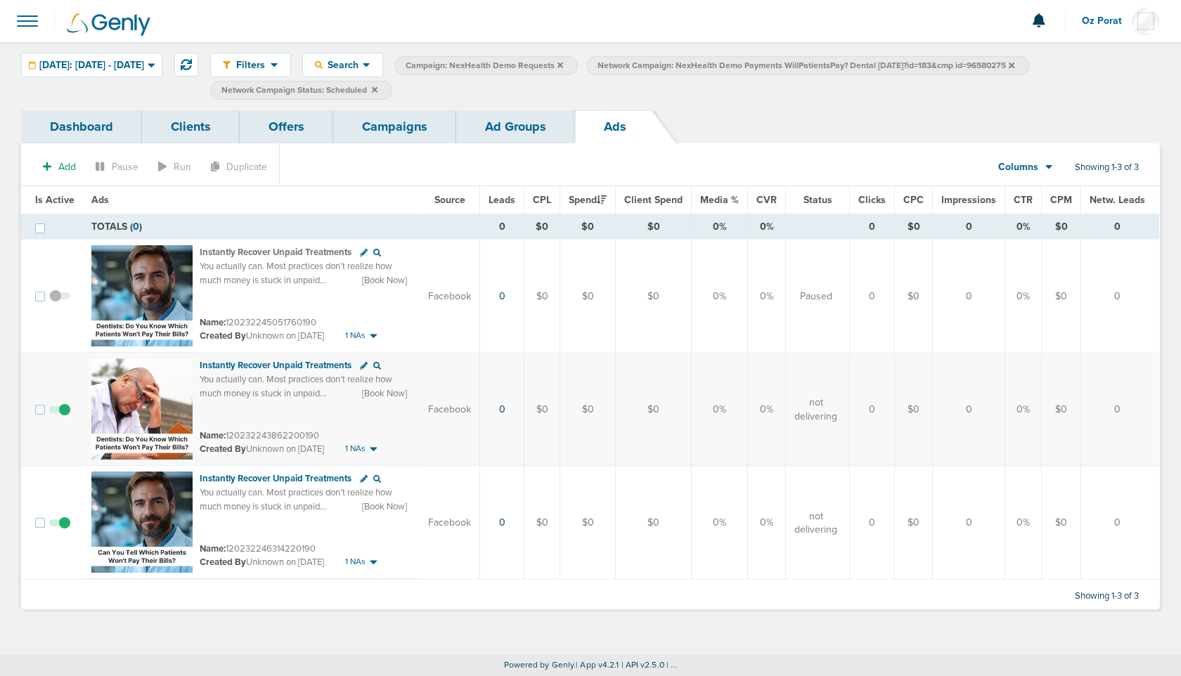
click at [487, 129] on link "Ad Groups" at bounding box center [515, 126] width 119 height 33
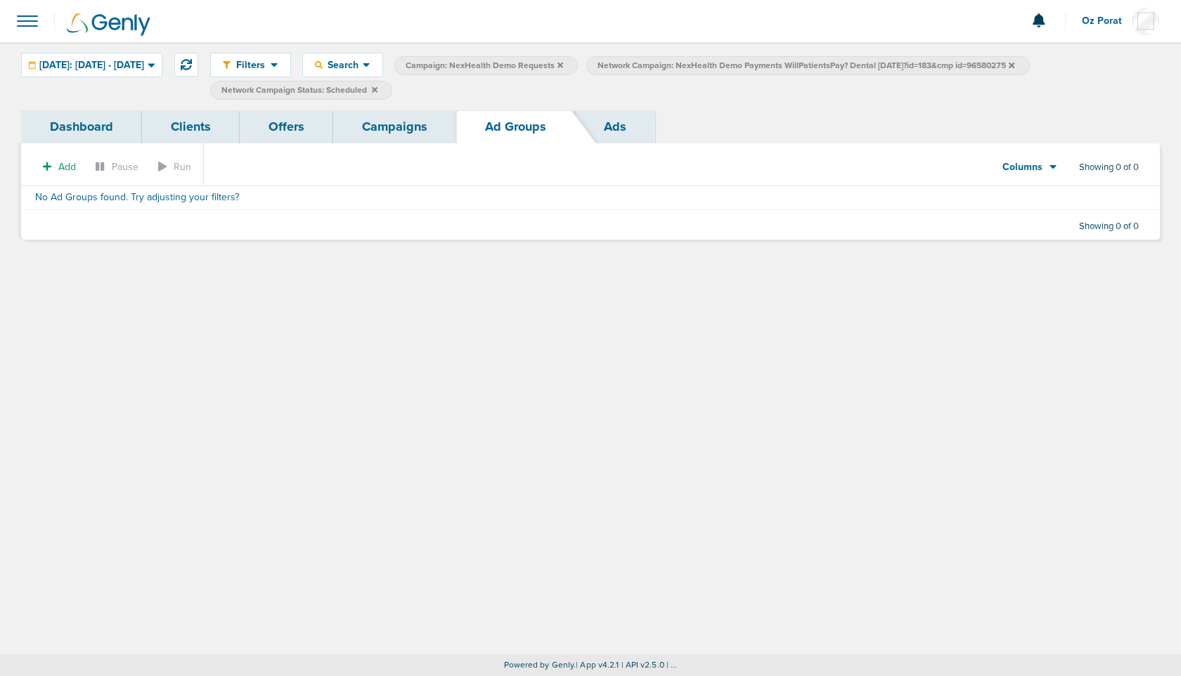
click at [1014, 64] on icon at bounding box center [1012, 65] width 6 height 6
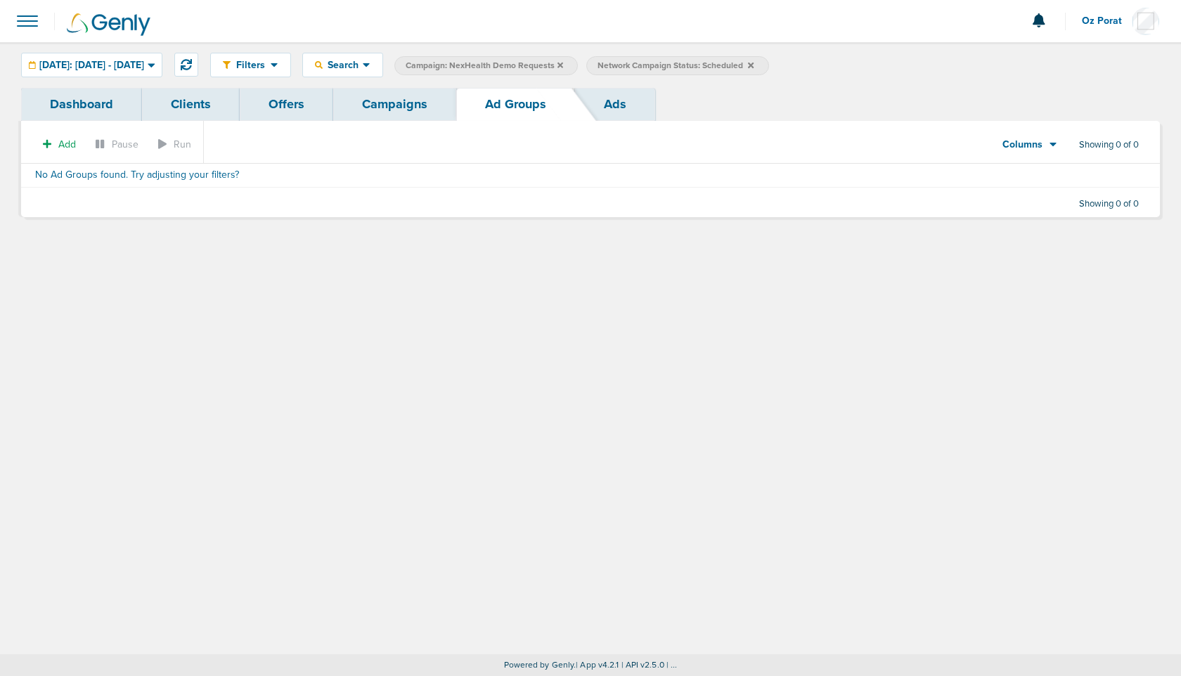
click at [754, 64] on icon at bounding box center [751, 65] width 6 height 8
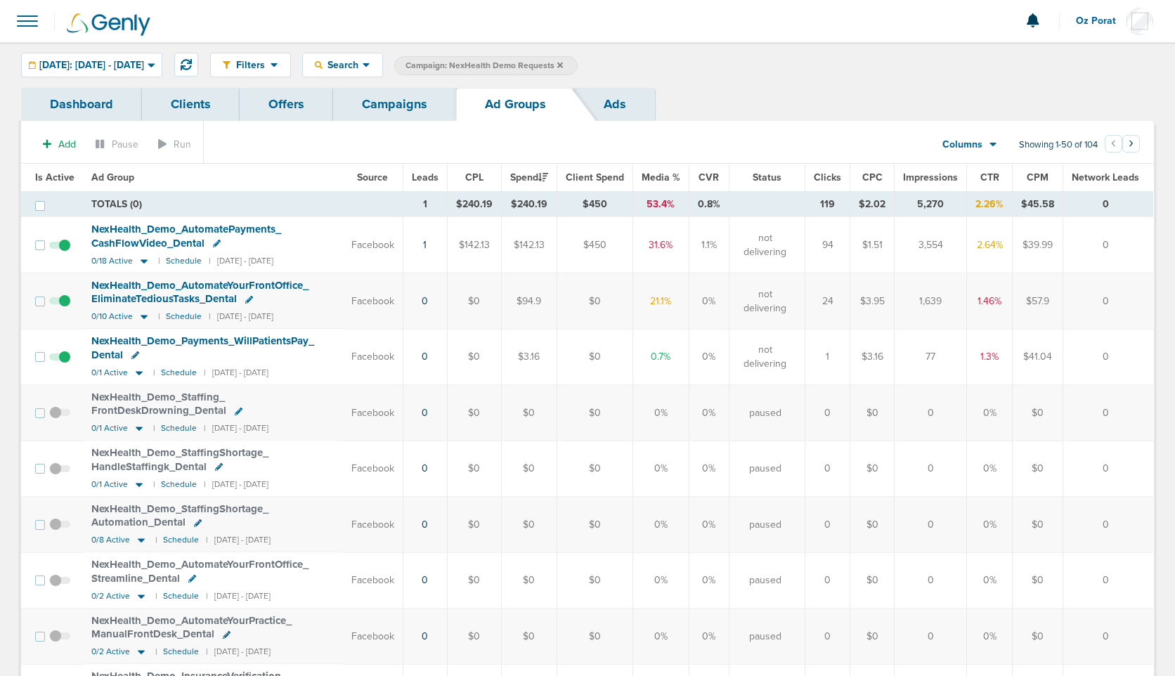
click at [392, 105] on link "Campaigns" at bounding box center [394, 104] width 123 height 33
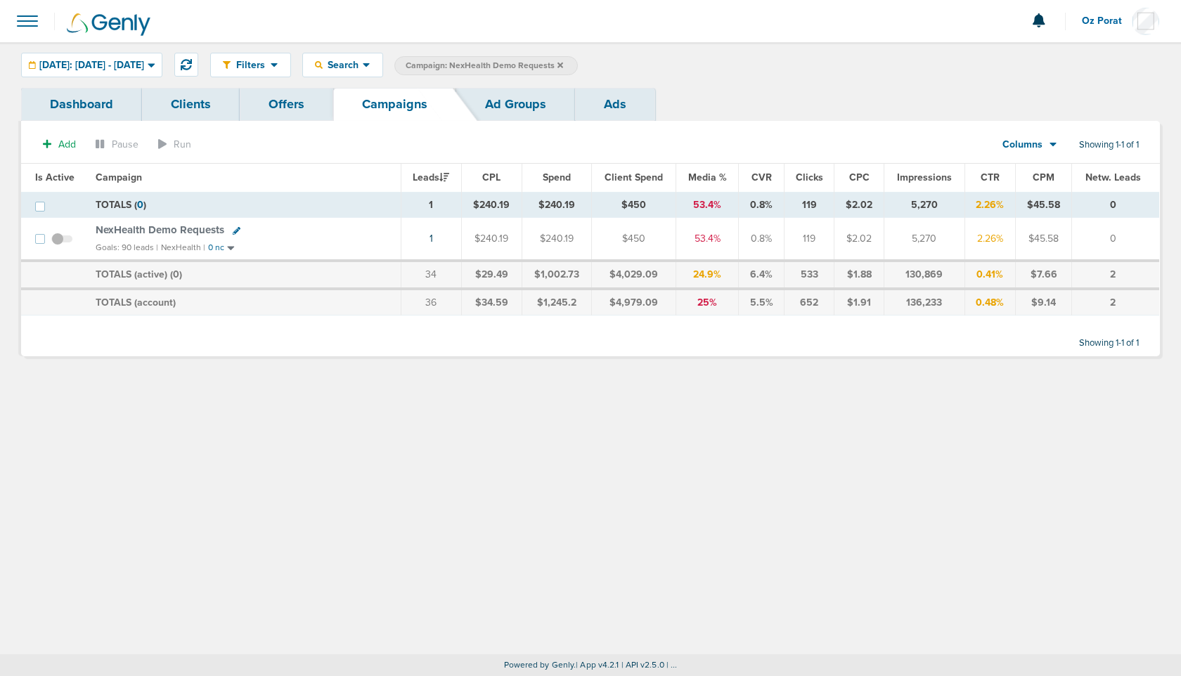
click at [56, 246] on span at bounding box center [61, 246] width 21 height 0
click at [62, 242] on input "checkbox" at bounding box center [62, 242] width 0 height 0
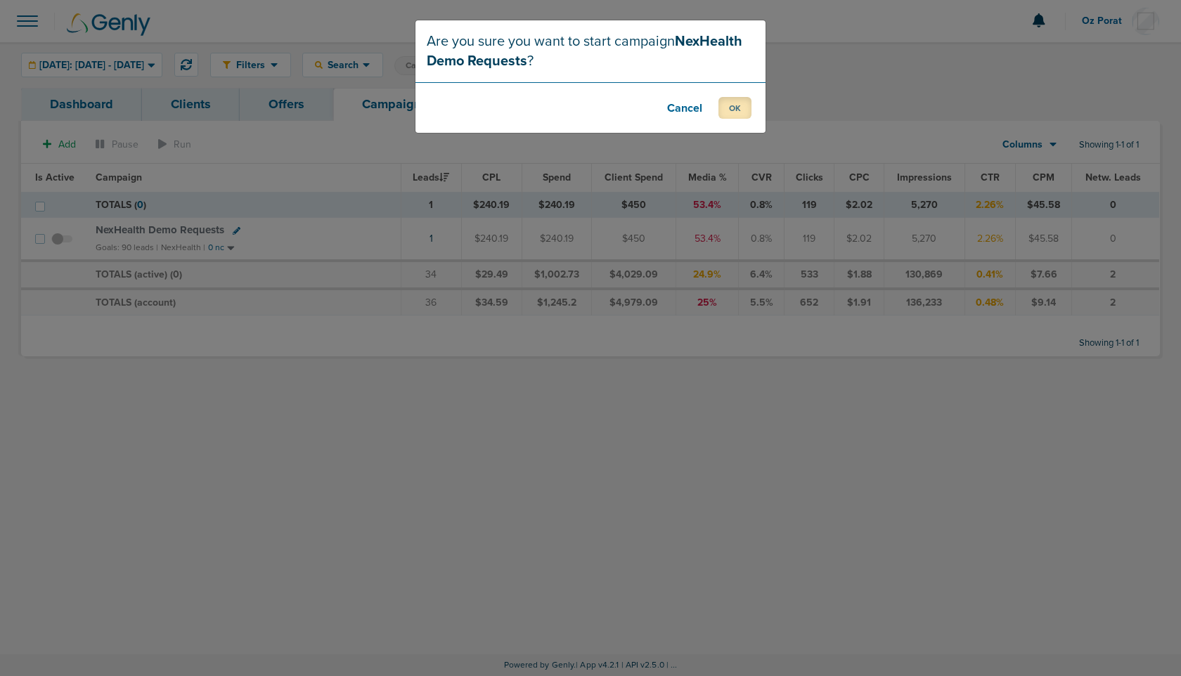
click at [750, 99] on button "OK" at bounding box center [735, 108] width 33 height 22
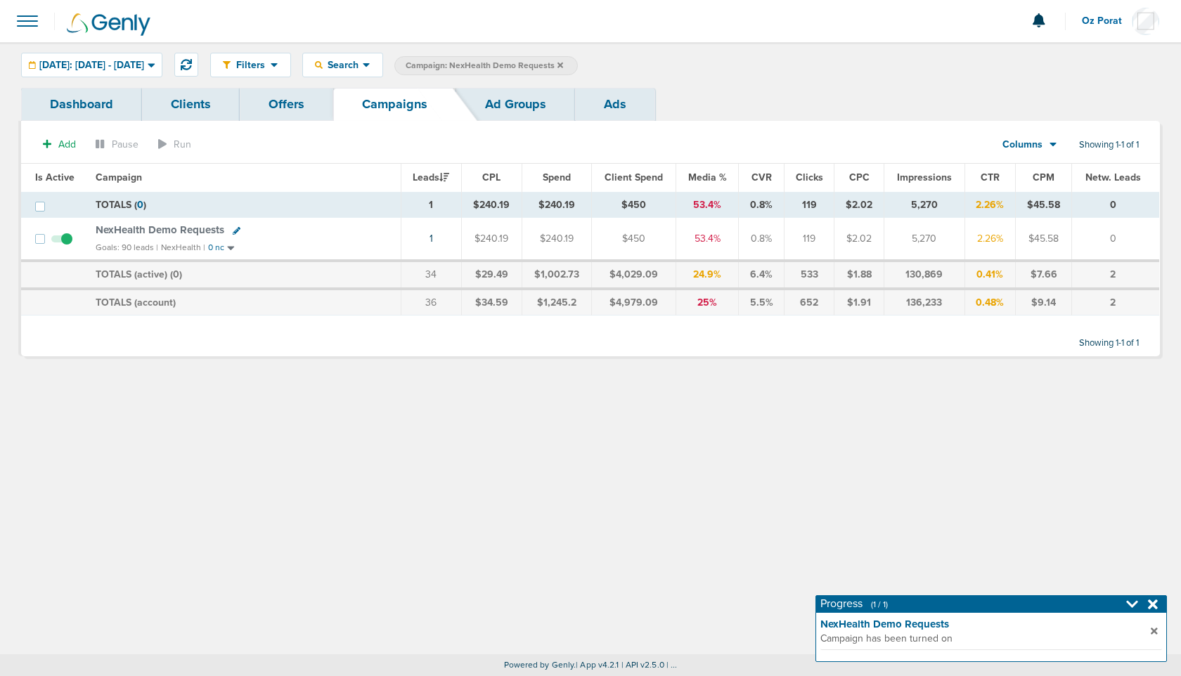
click at [1158, 604] on div at bounding box center [1144, 605] width 36 height 14
click at [1155, 605] on icon at bounding box center [1153, 605] width 10 height 10
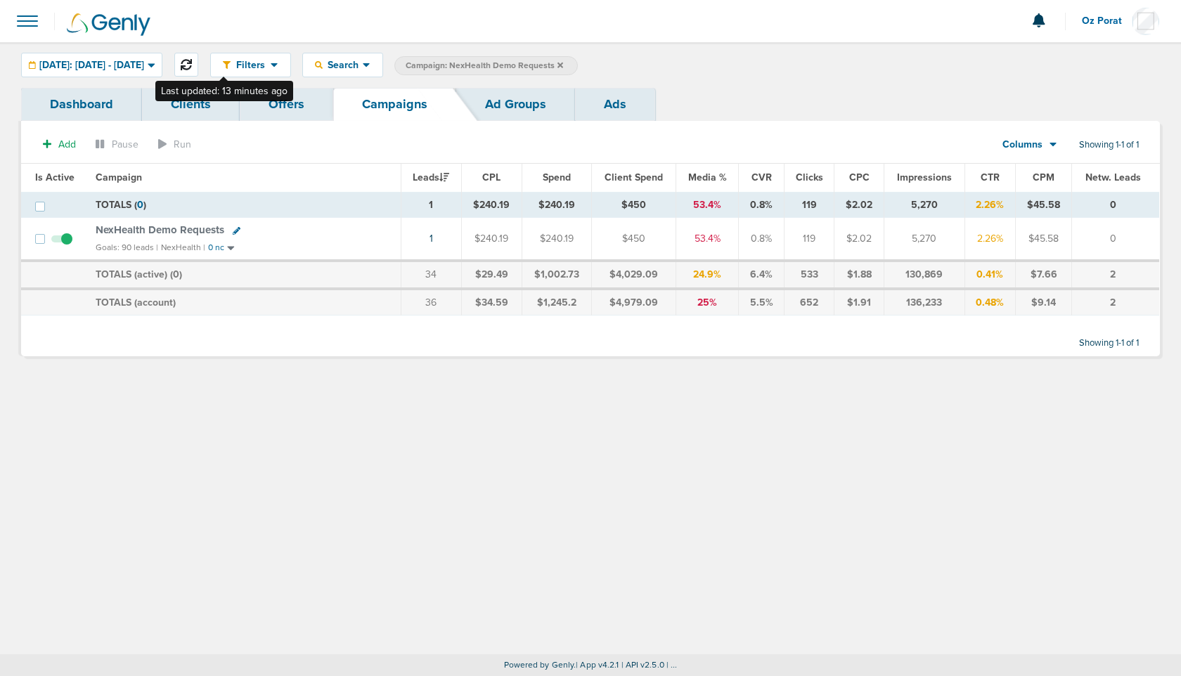
click at [198, 53] on button at bounding box center [186, 65] width 24 height 24
click at [563, 65] on icon at bounding box center [561, 65] width 6 height 6
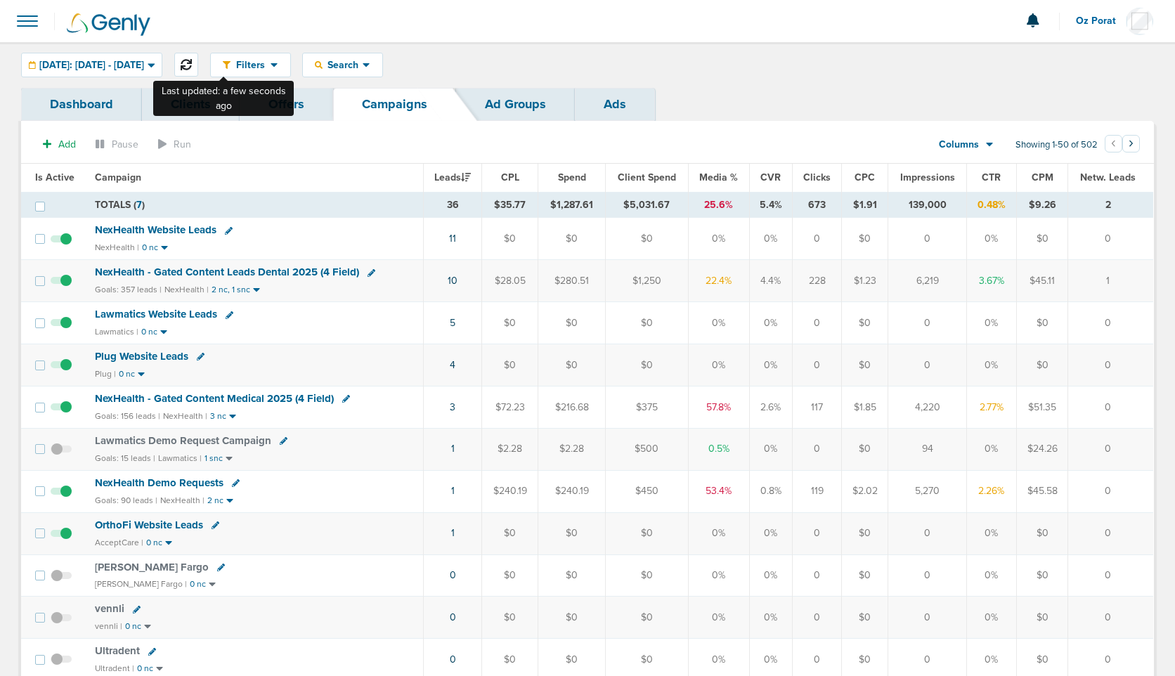
click at [192, 64] on icon at bounding box center [186, 64] width 11 height 11
click at [452, 240] on link "11" at bounding box center [452, 239] width 7 height 12
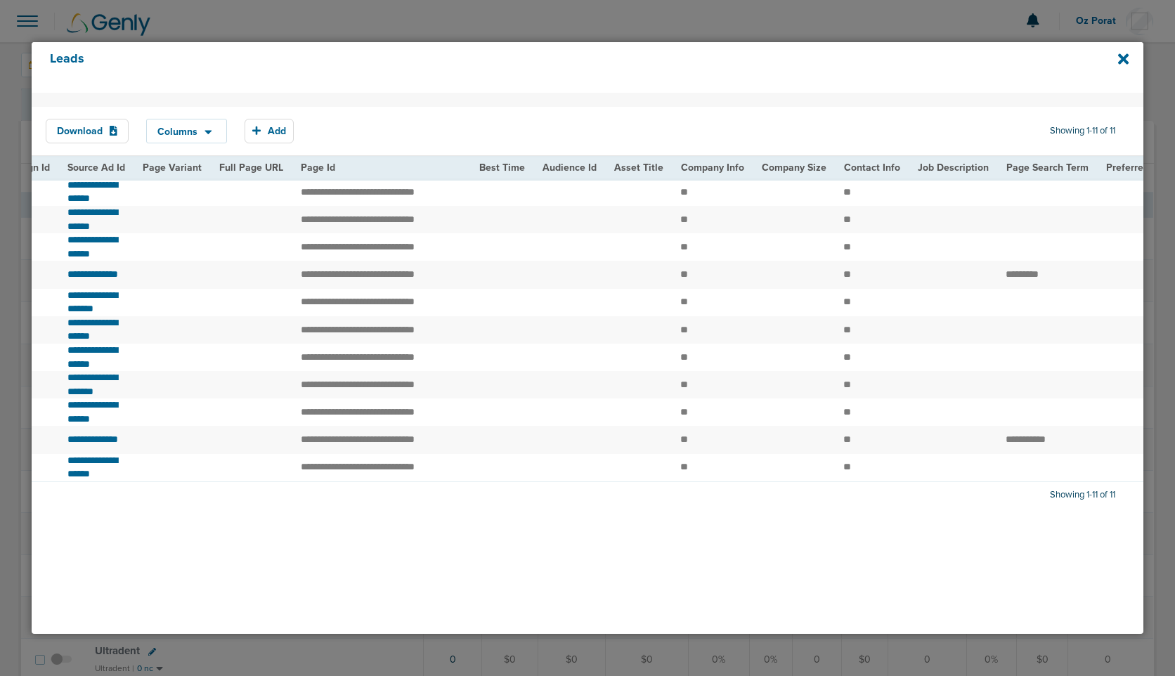
scroll to position [0, 1406]
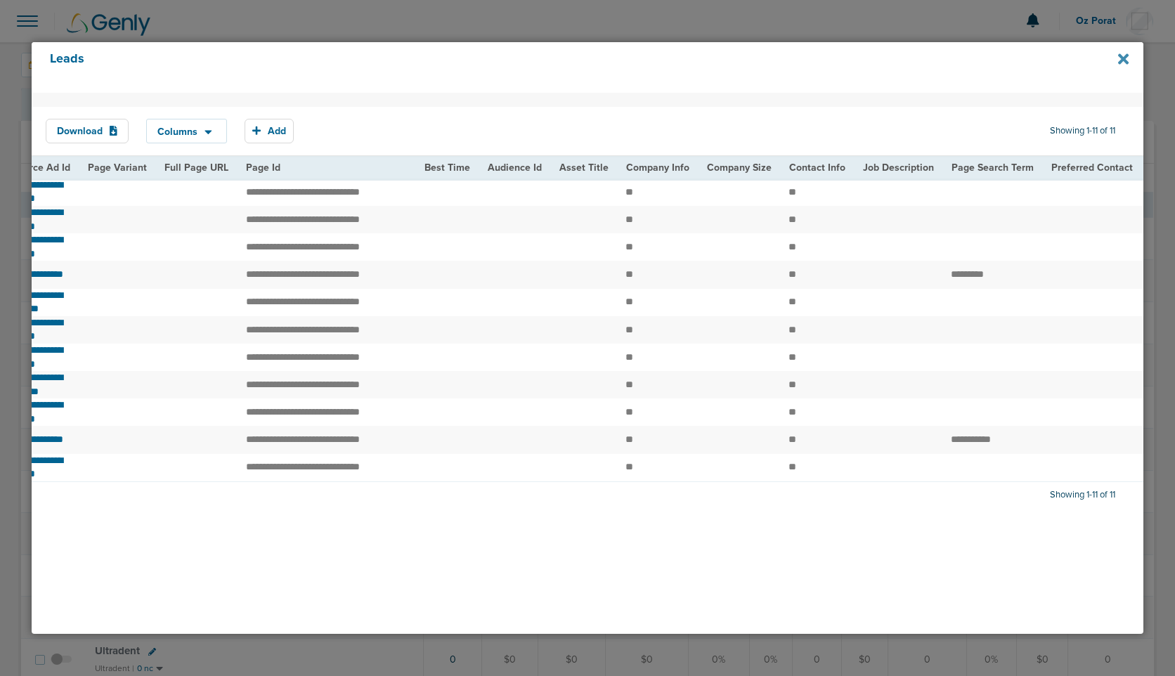
click at [1119, 56] on icon at bounding box center [1124, 58] width 11 height 15
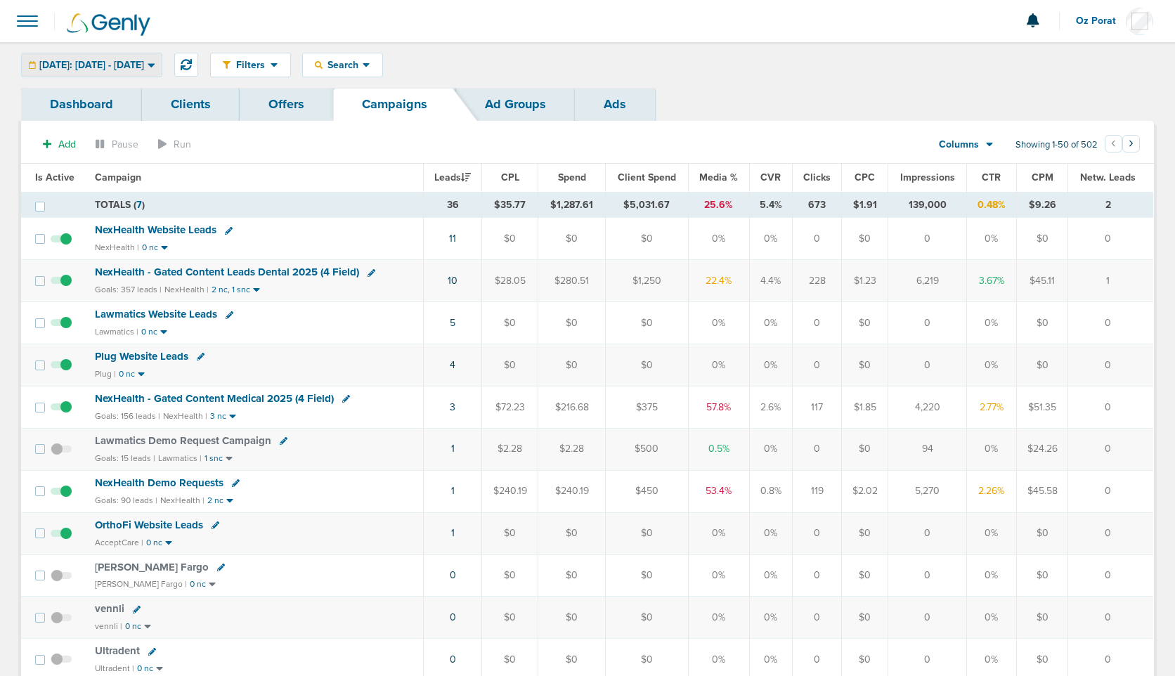
click at [144, 60] on span "[DATE]: [DATE] - [DATE]" at bounding box center [91, 65] width 105 height 10
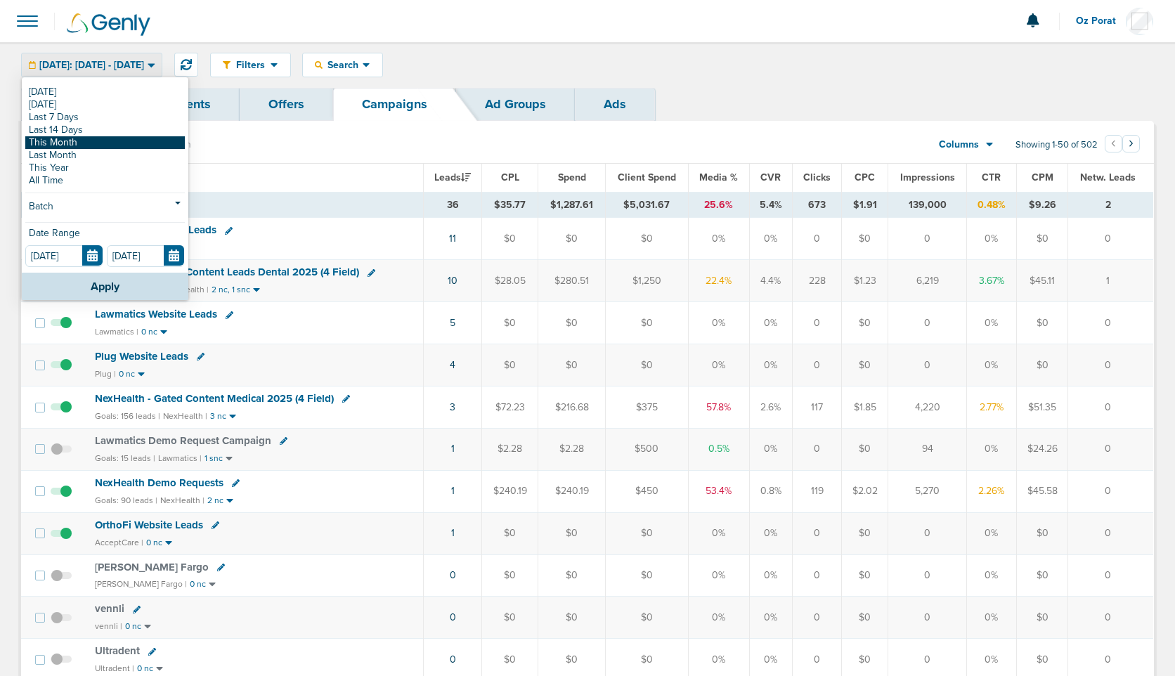
click at [131, 140] on link "This Month" at bounding box center [105, 142] width 160 height 13
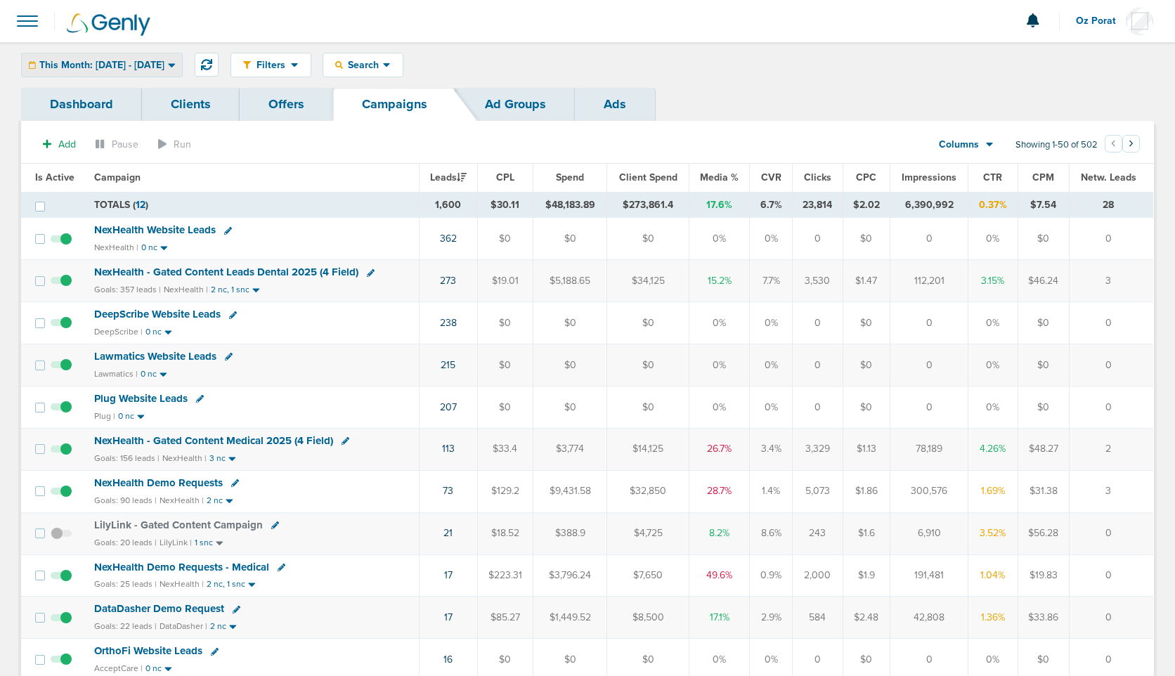
click at [162, 71] on div "This Month: [DATE] - [DATE]" at bounding box center [102, 64] width 160 height 23
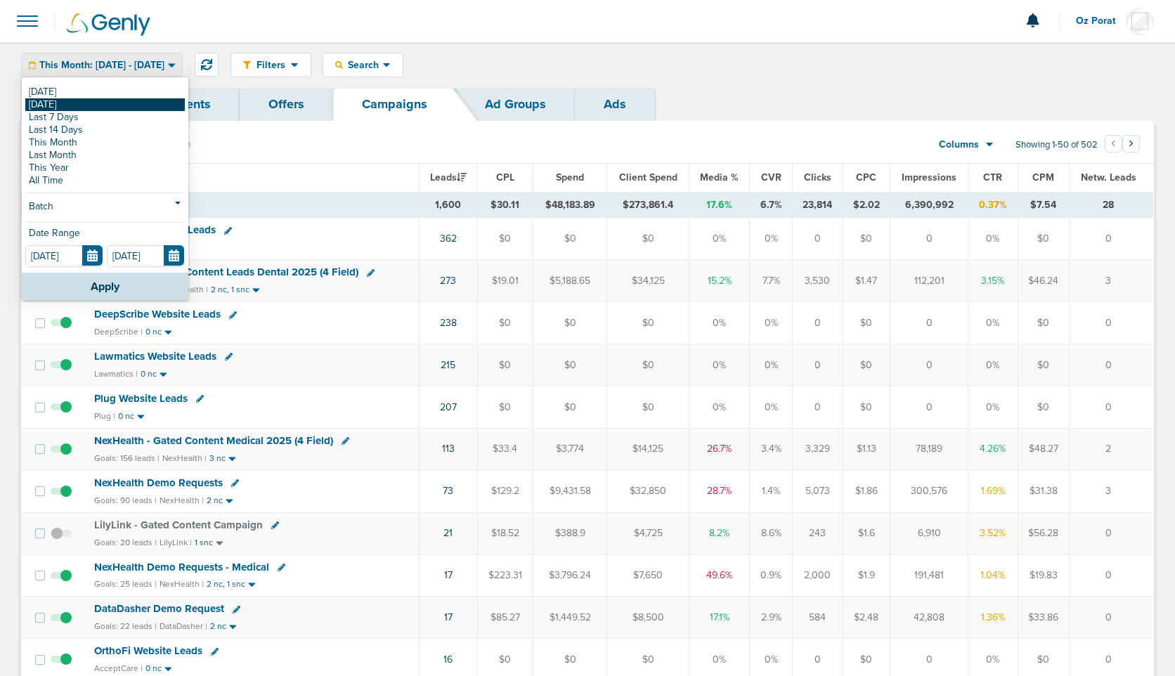
click at [107, 98] on link "[DATE]" at bounding box center [105, 104] width 160 height 13
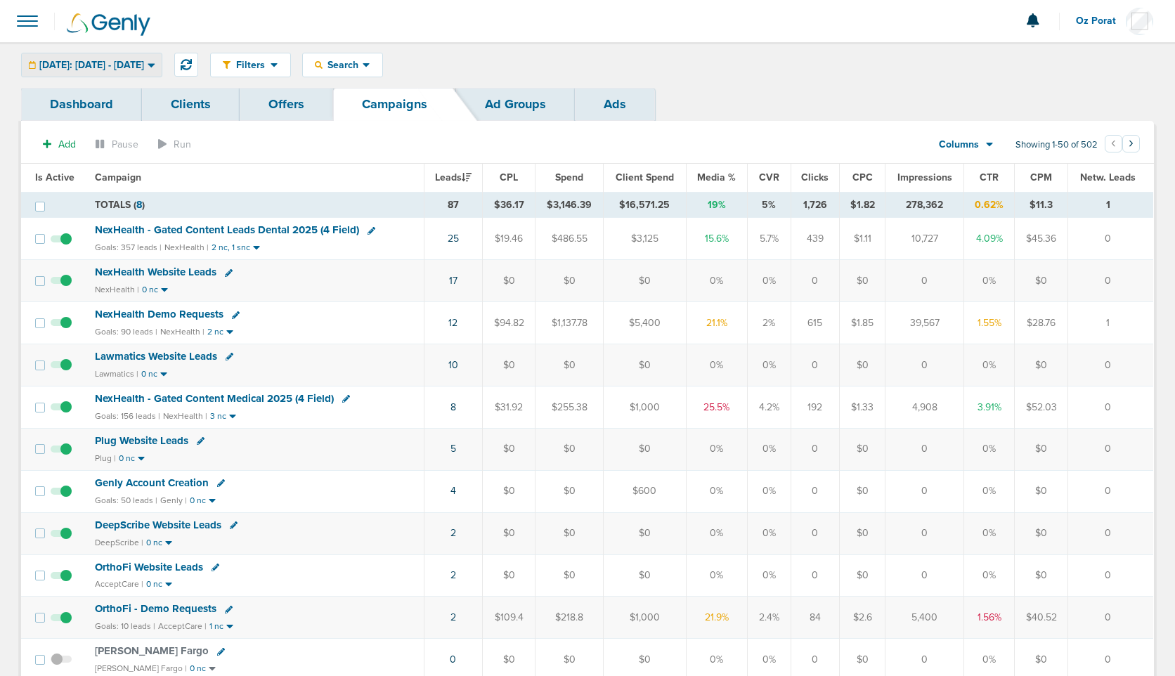
click at [128, 63] on span "[DATE]: [DATE] - [DATE]" at bounding box center [91, 65] width 105 height 10
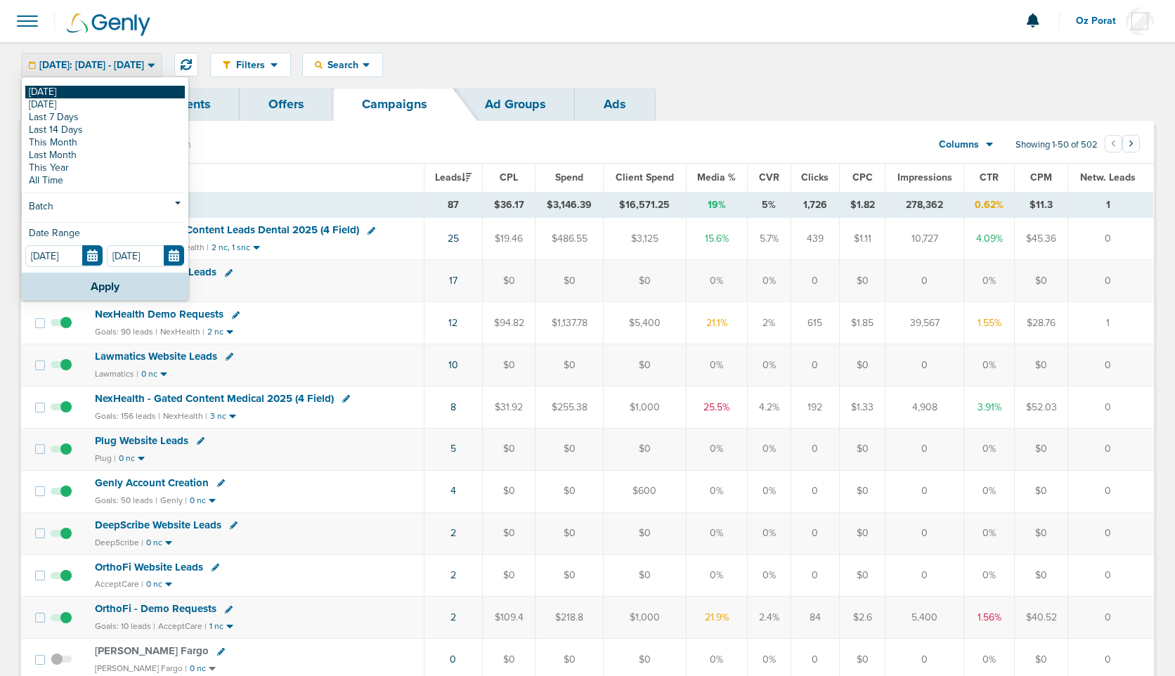
click at [77, 94] on link "[DATE]" at bounding box center [105, 92] width 160 height 13
